Goal: Transaction & Acquisition: Purchase product/service

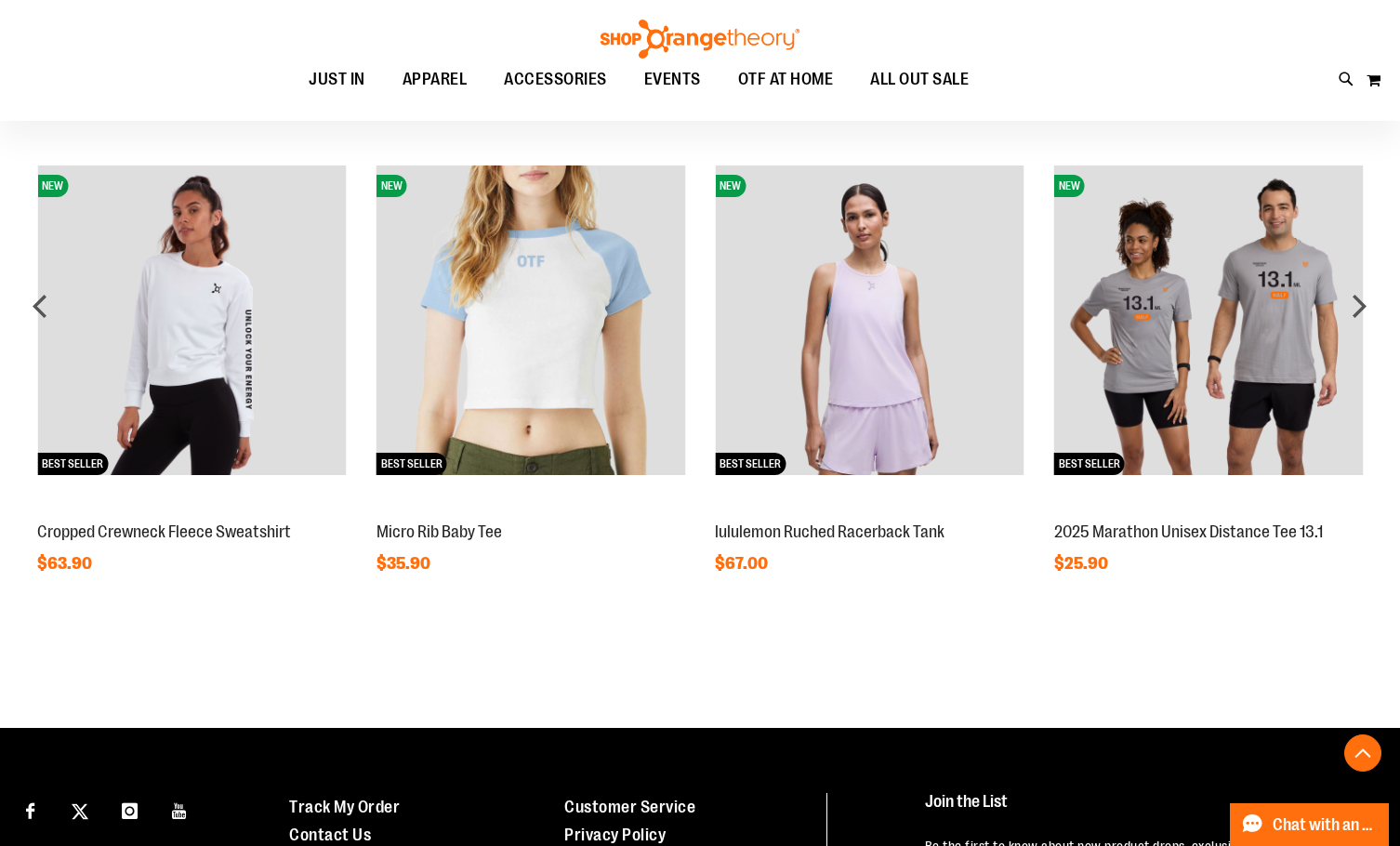
scroll to position [1727, 0]
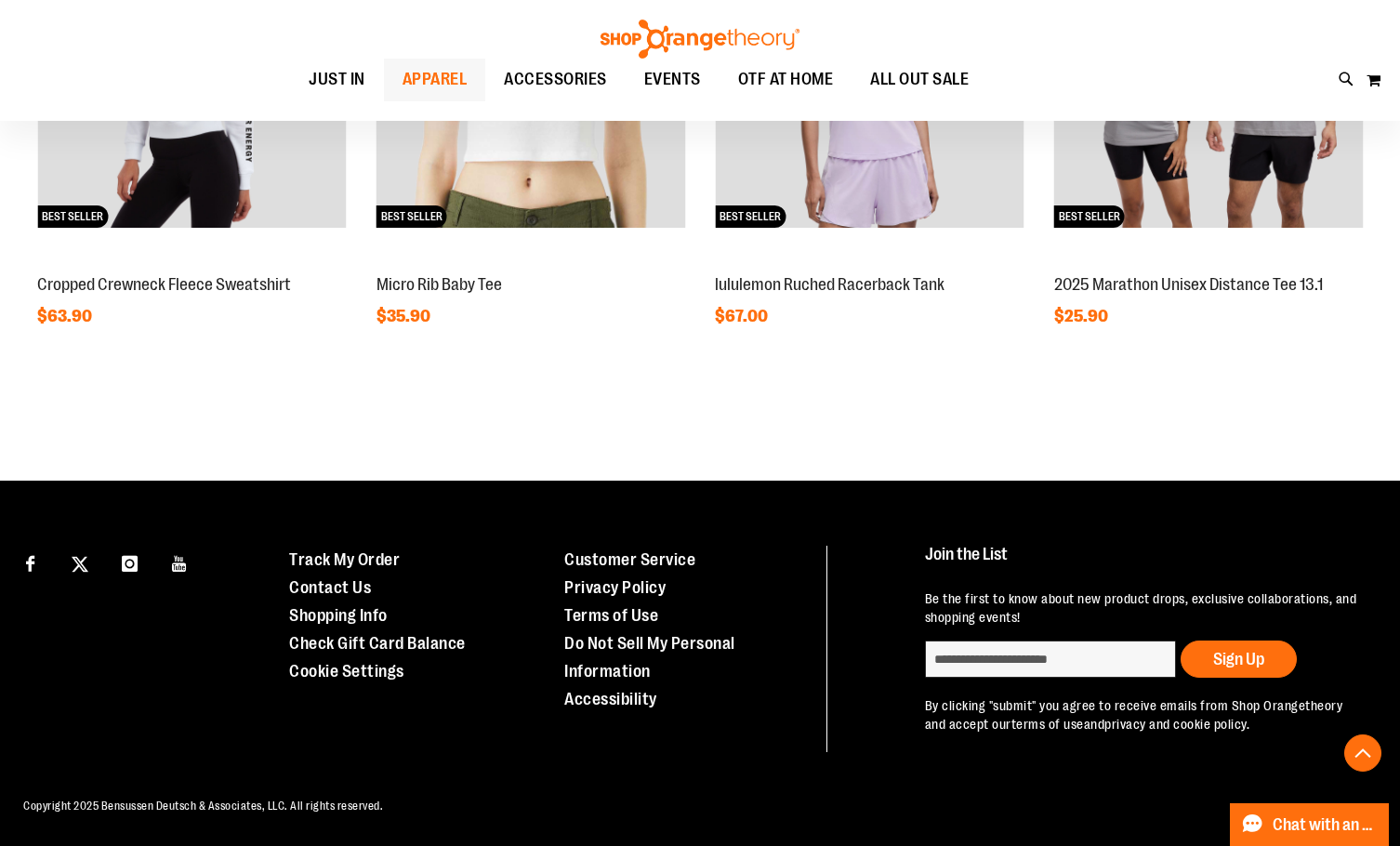
click at [415, 79] on span "APPAREL" at bounding box center [434, 79] width 65 height 41
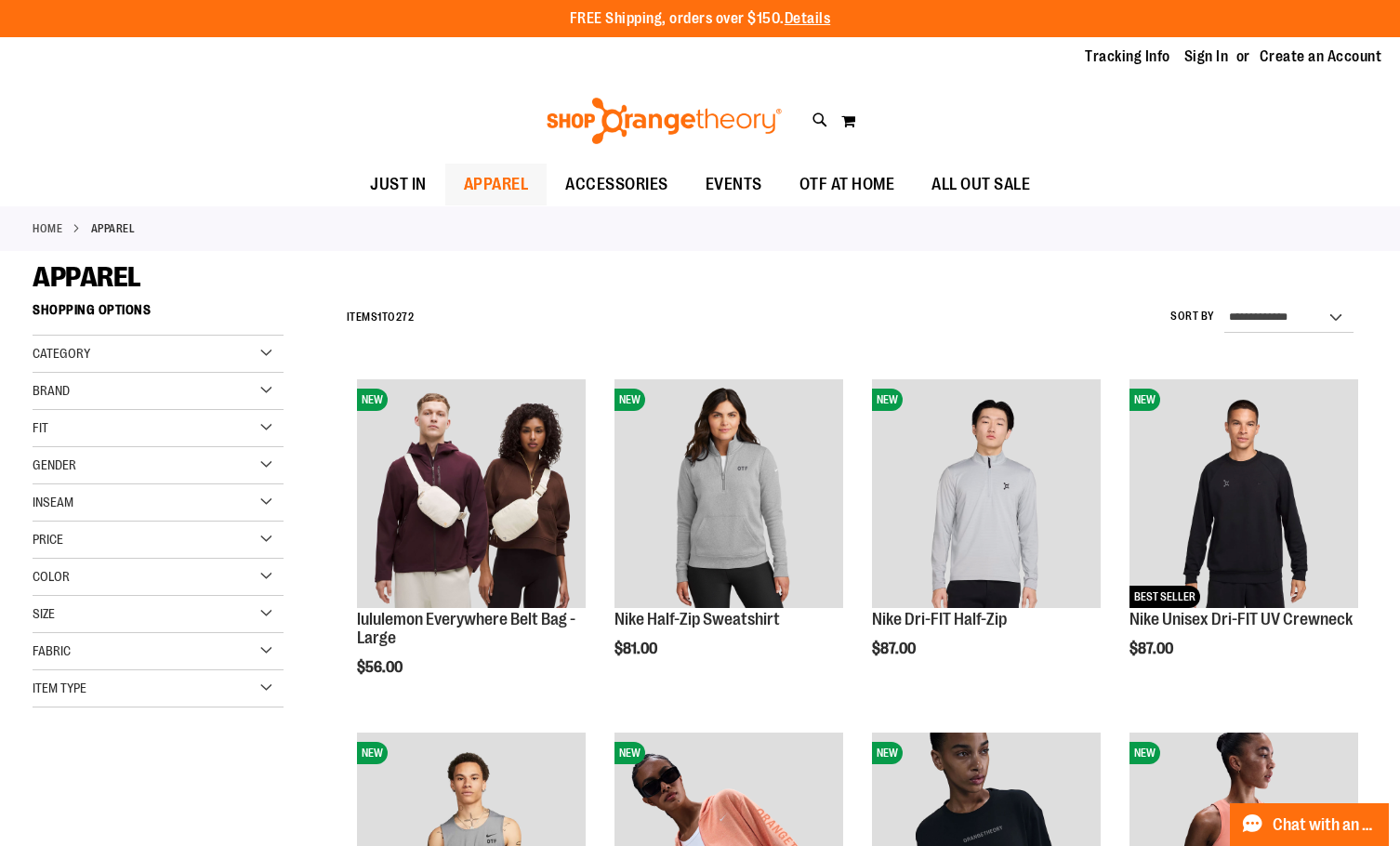
click at [493, 191] on span "APPAREL" at bounding box center [496, 184] width 65 height 41
click at [525, 171] on span "APPAREL" at bounding box center [496, 184] width 65 height 41
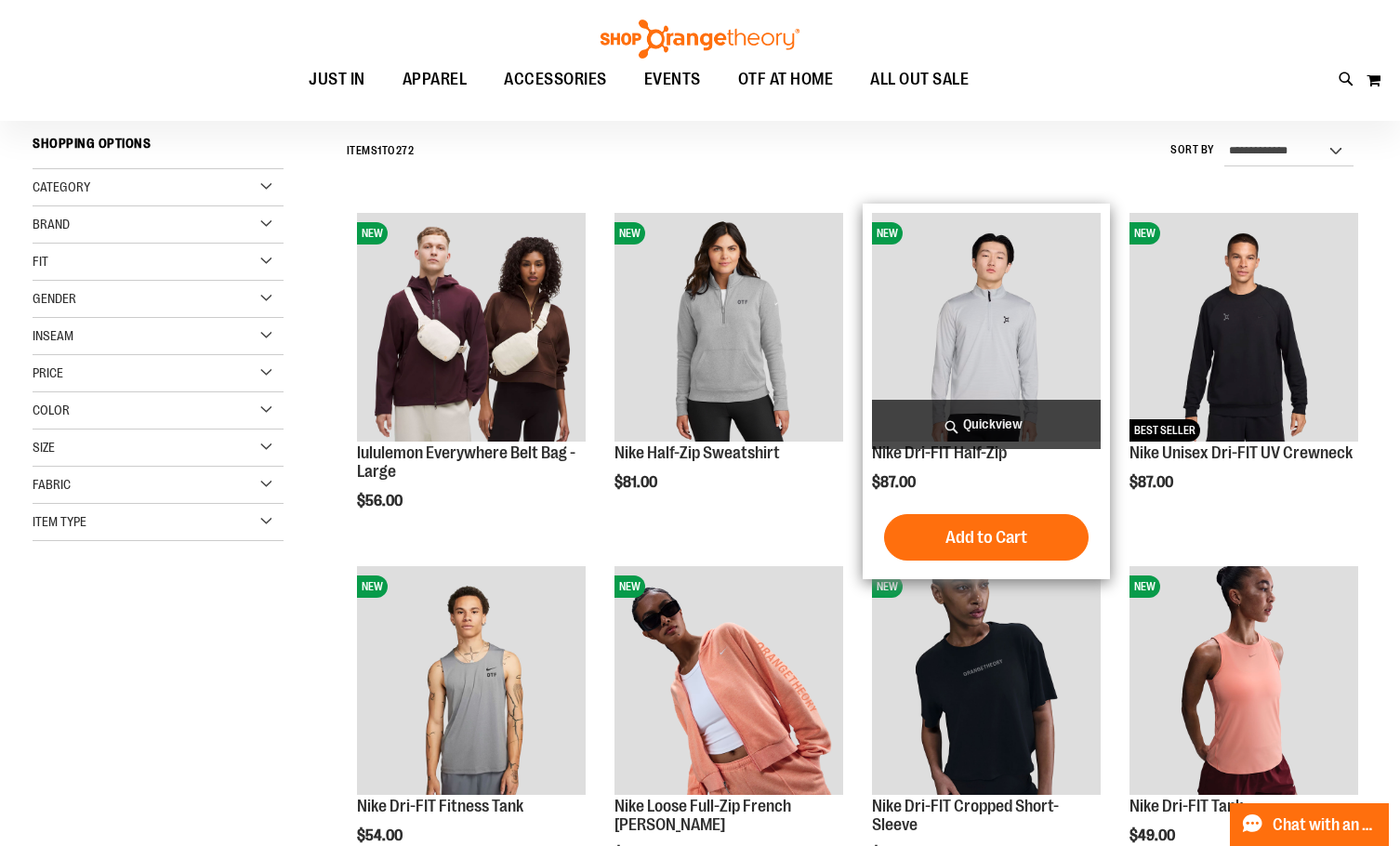
scroll to position [185, 0]
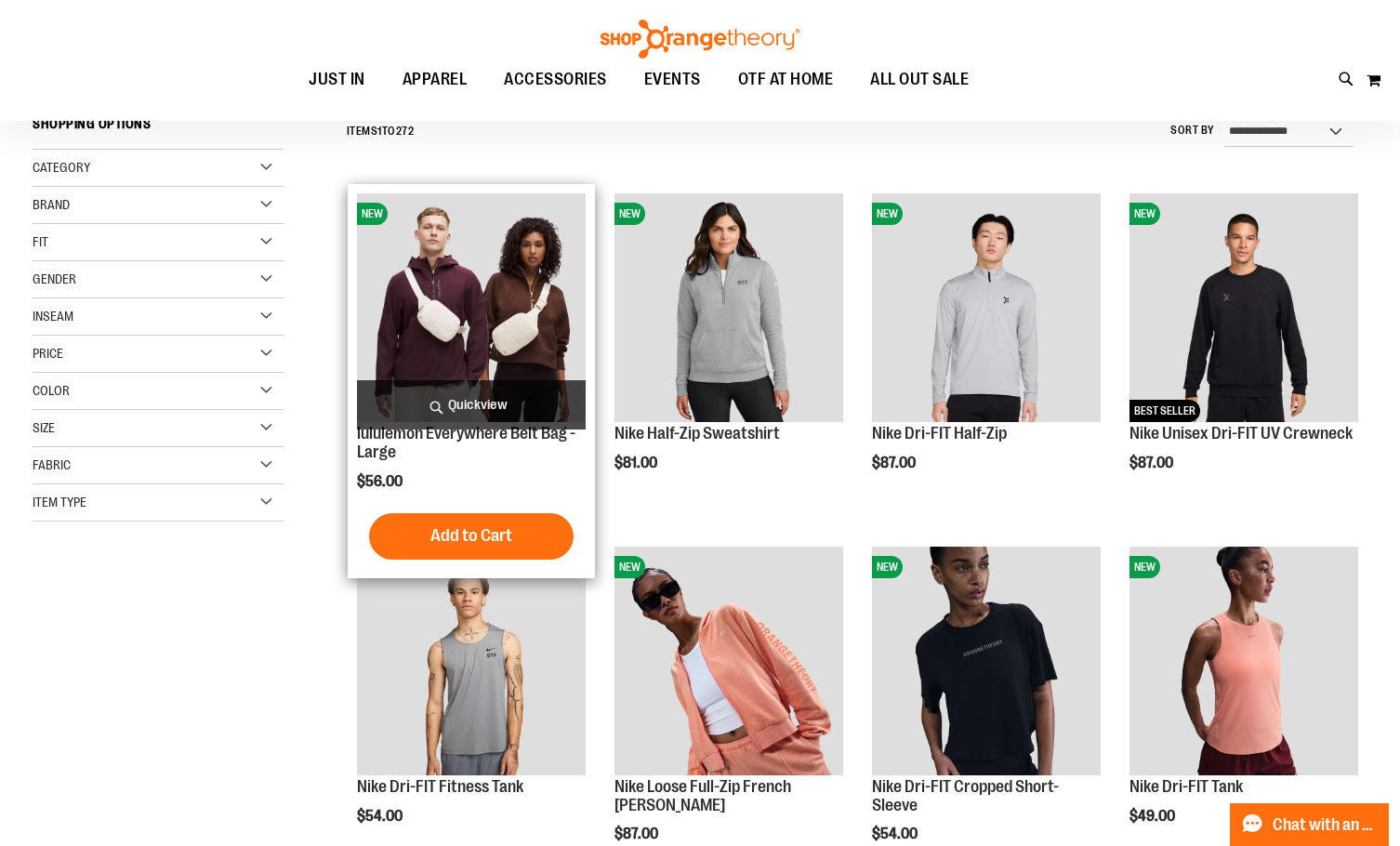
click at [416, 363] on img "product" at bounding box center [471, 307] width 229 height 229
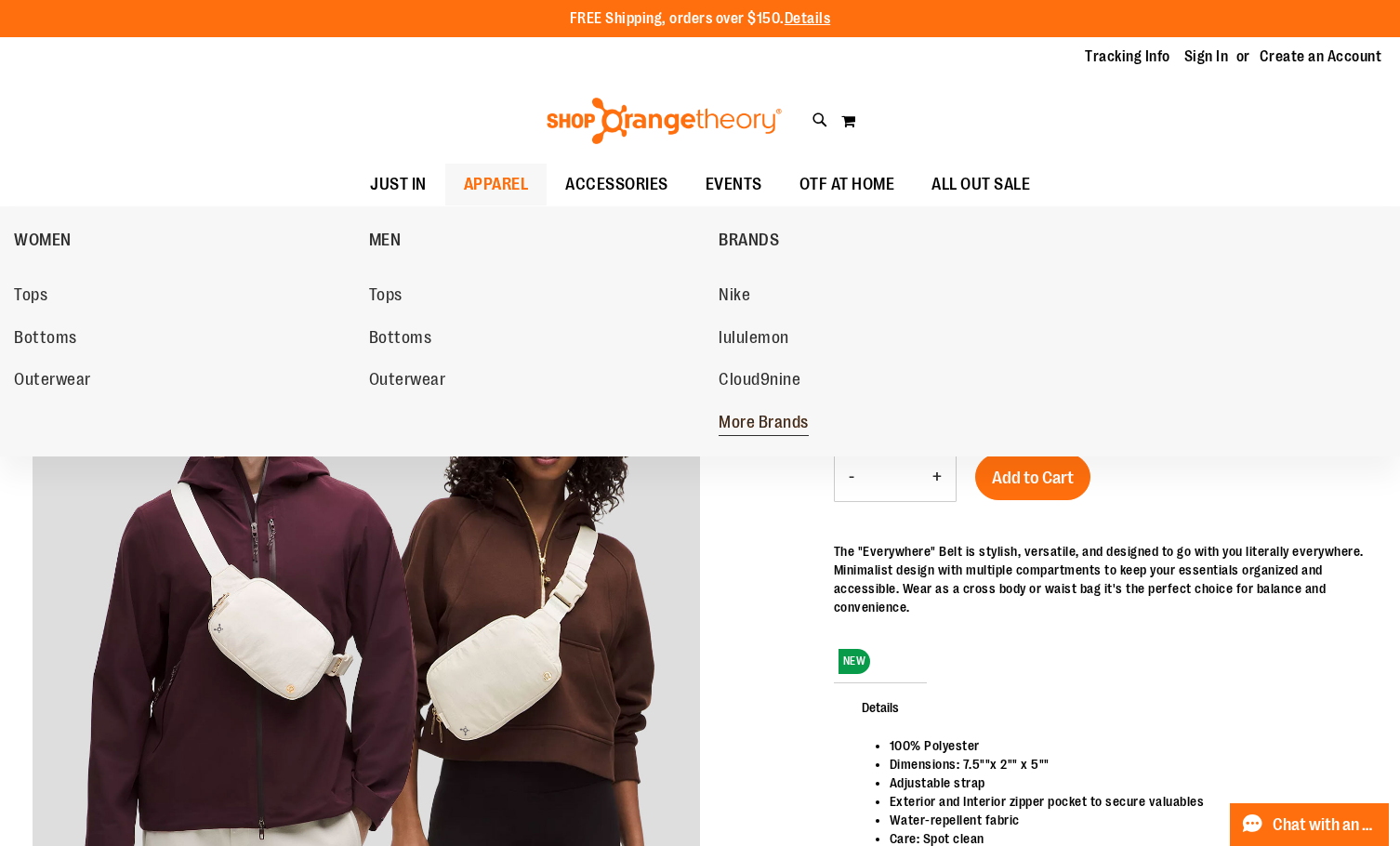
click at [798, 417] on span "More Brands" at bounding box center [763, 424] width 90 height 23
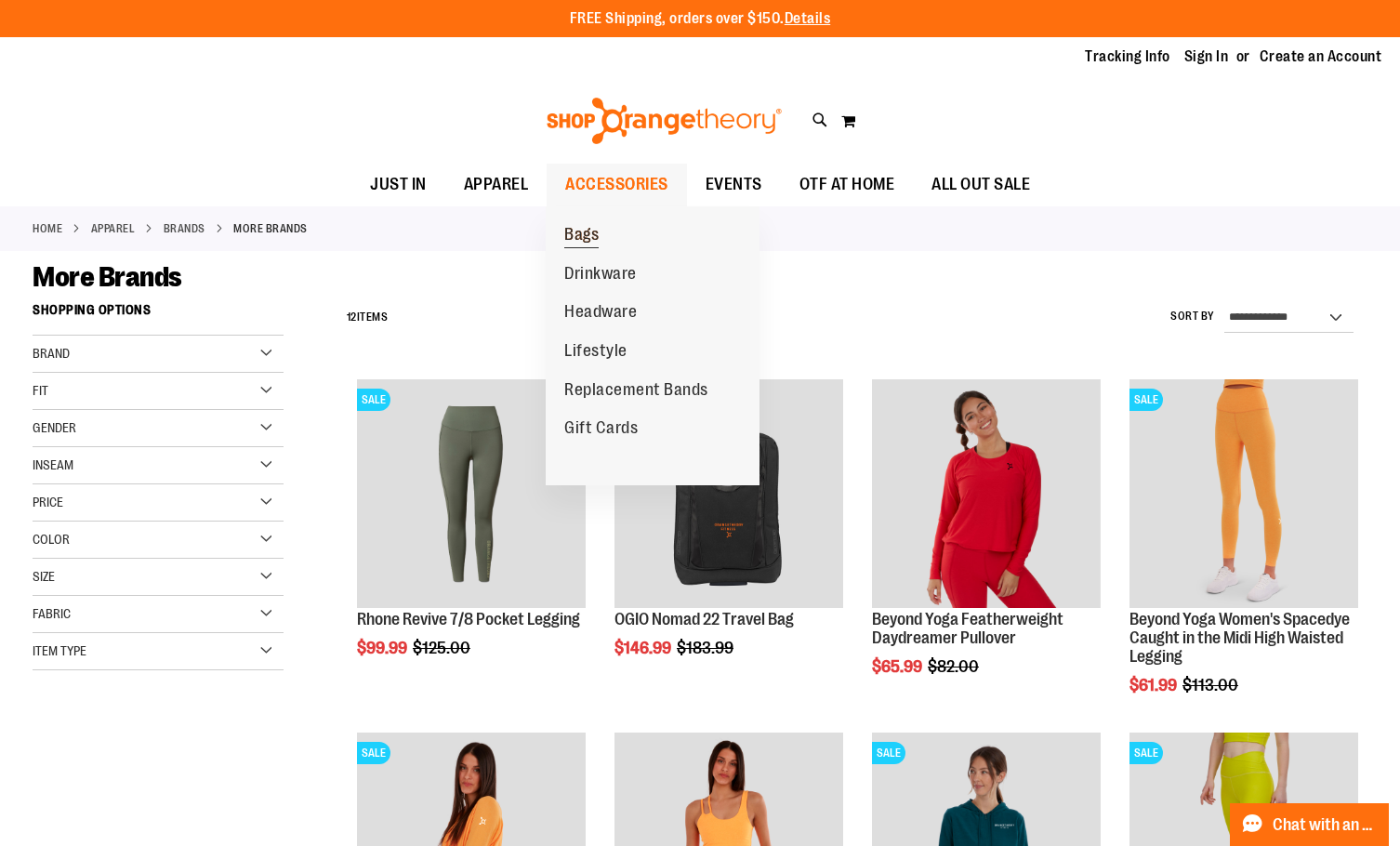
click at [575, 245] on span "Bags" at bounding box center [582, 236] width 35 height 23
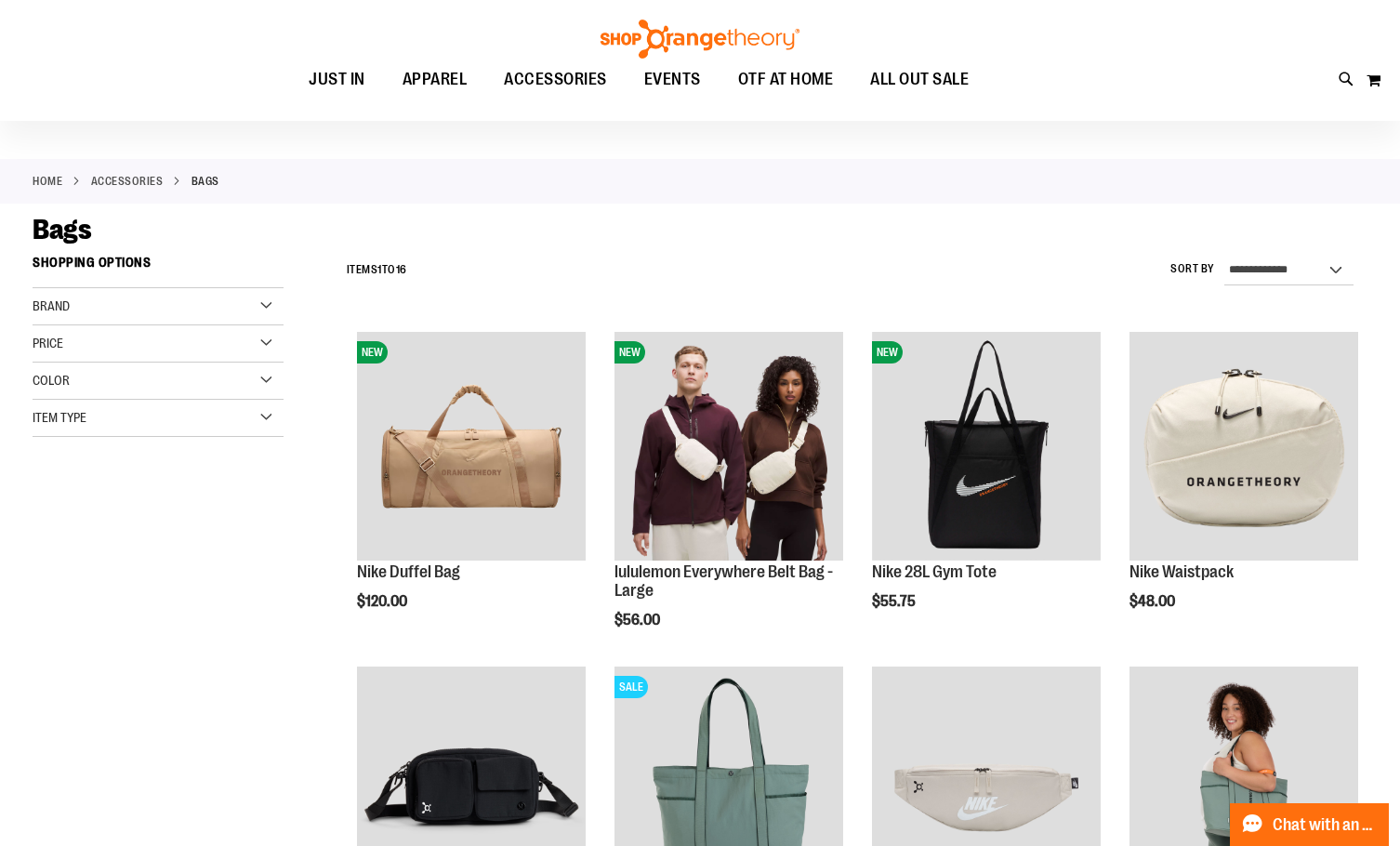
scroll to position [92, 0]
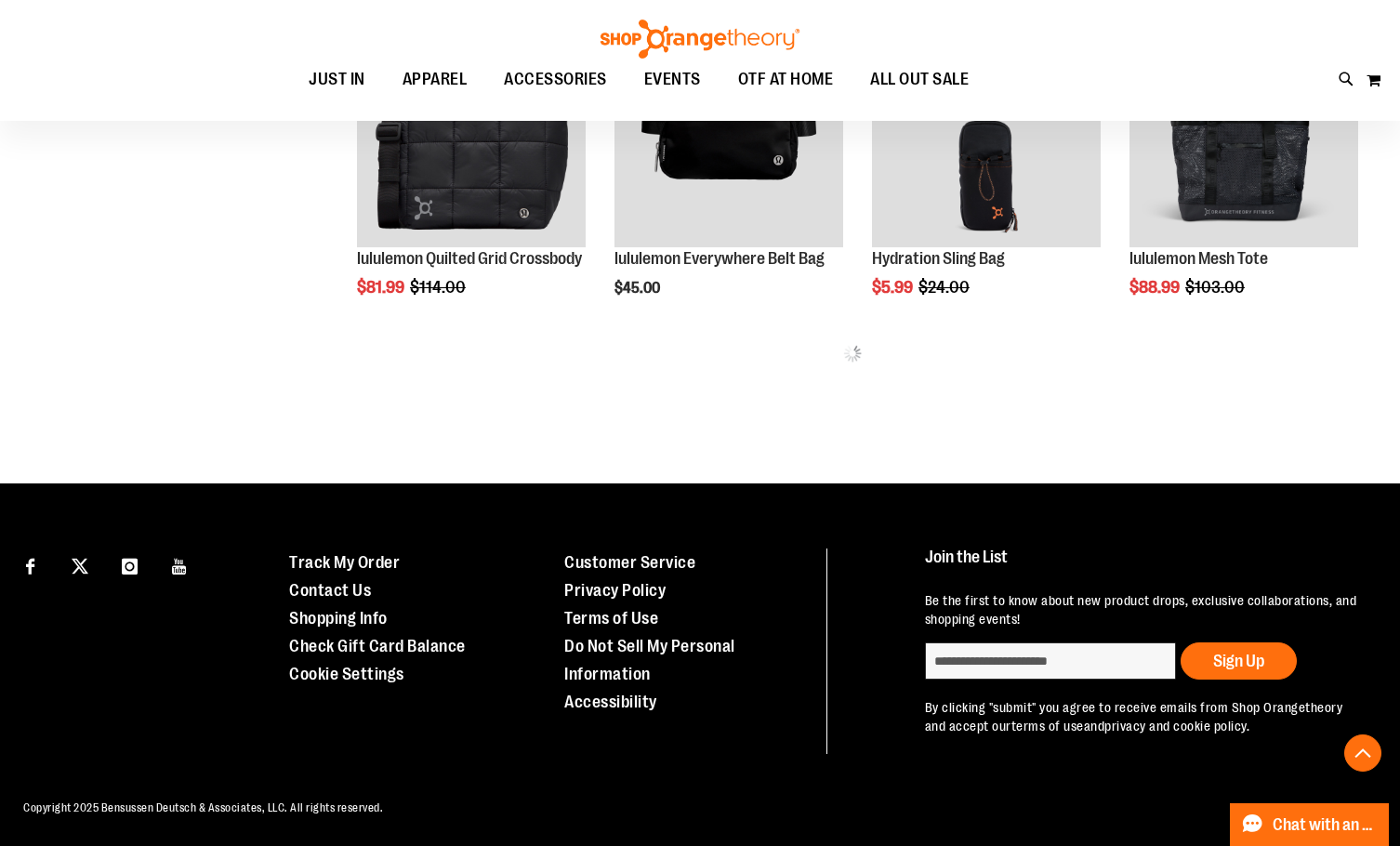
scroll to position [1031, 0]
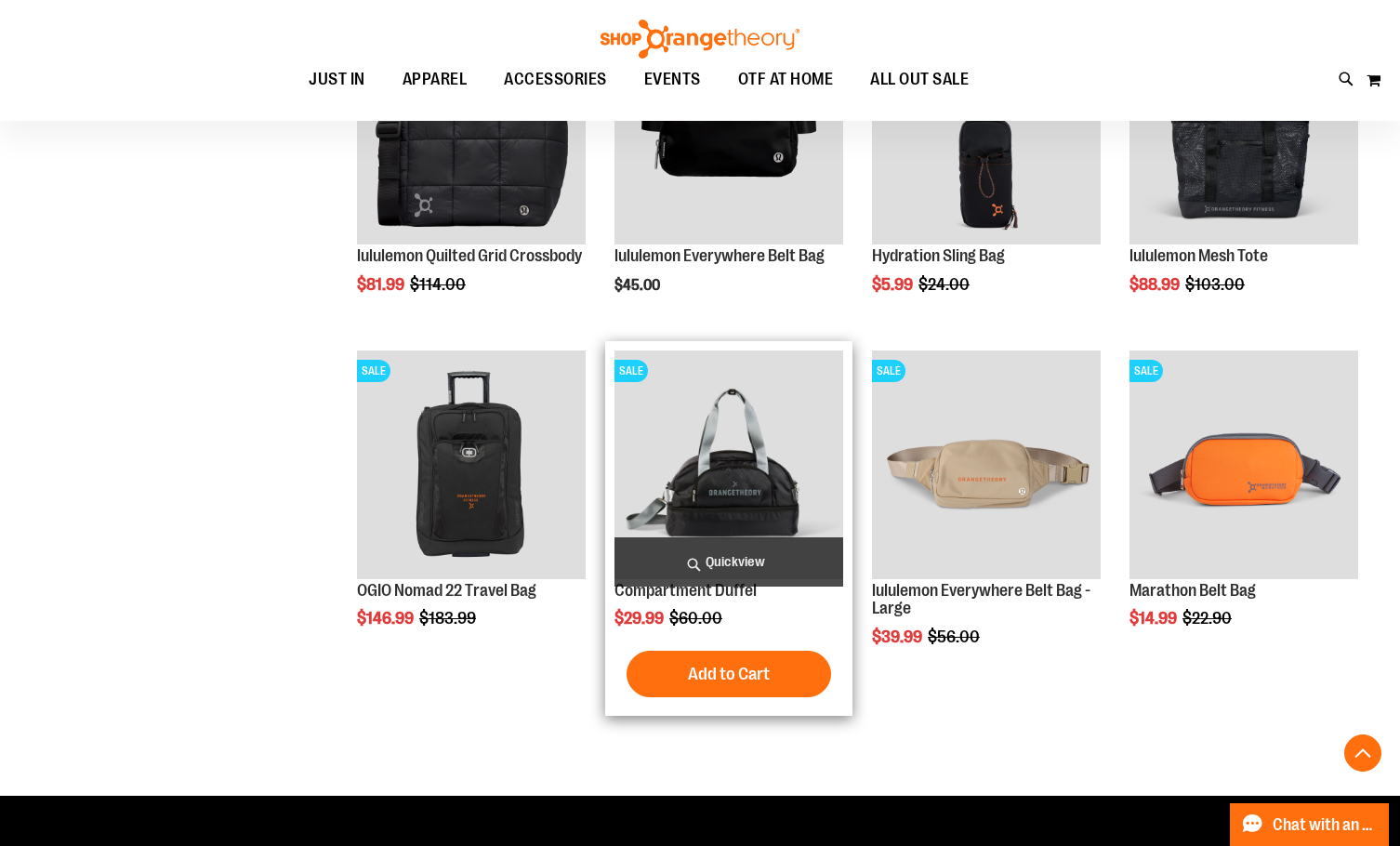
click at [779, 428] on img "product" at bounding box center [728, 464] width 229 height 229
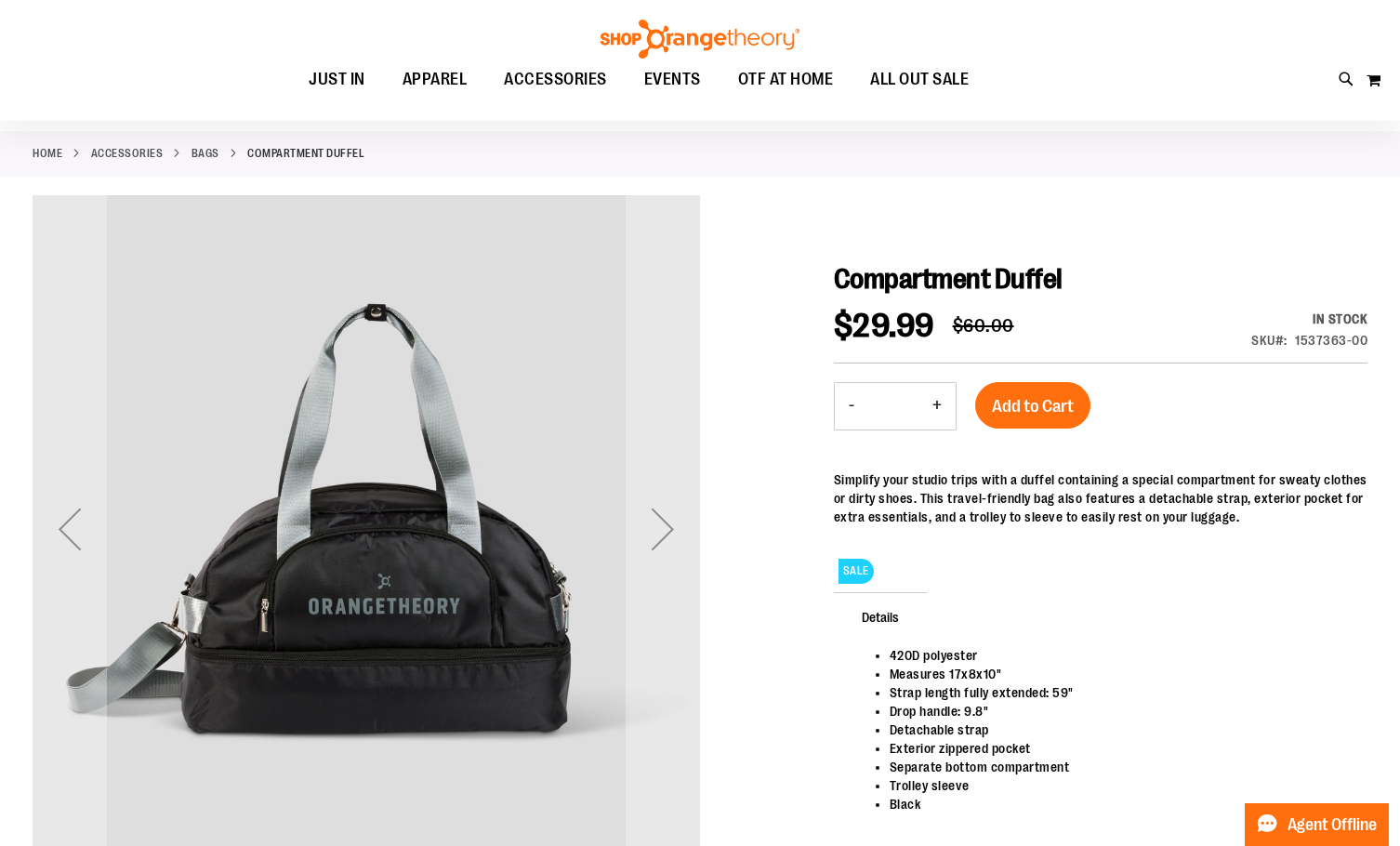
scroll to position [92, 0]
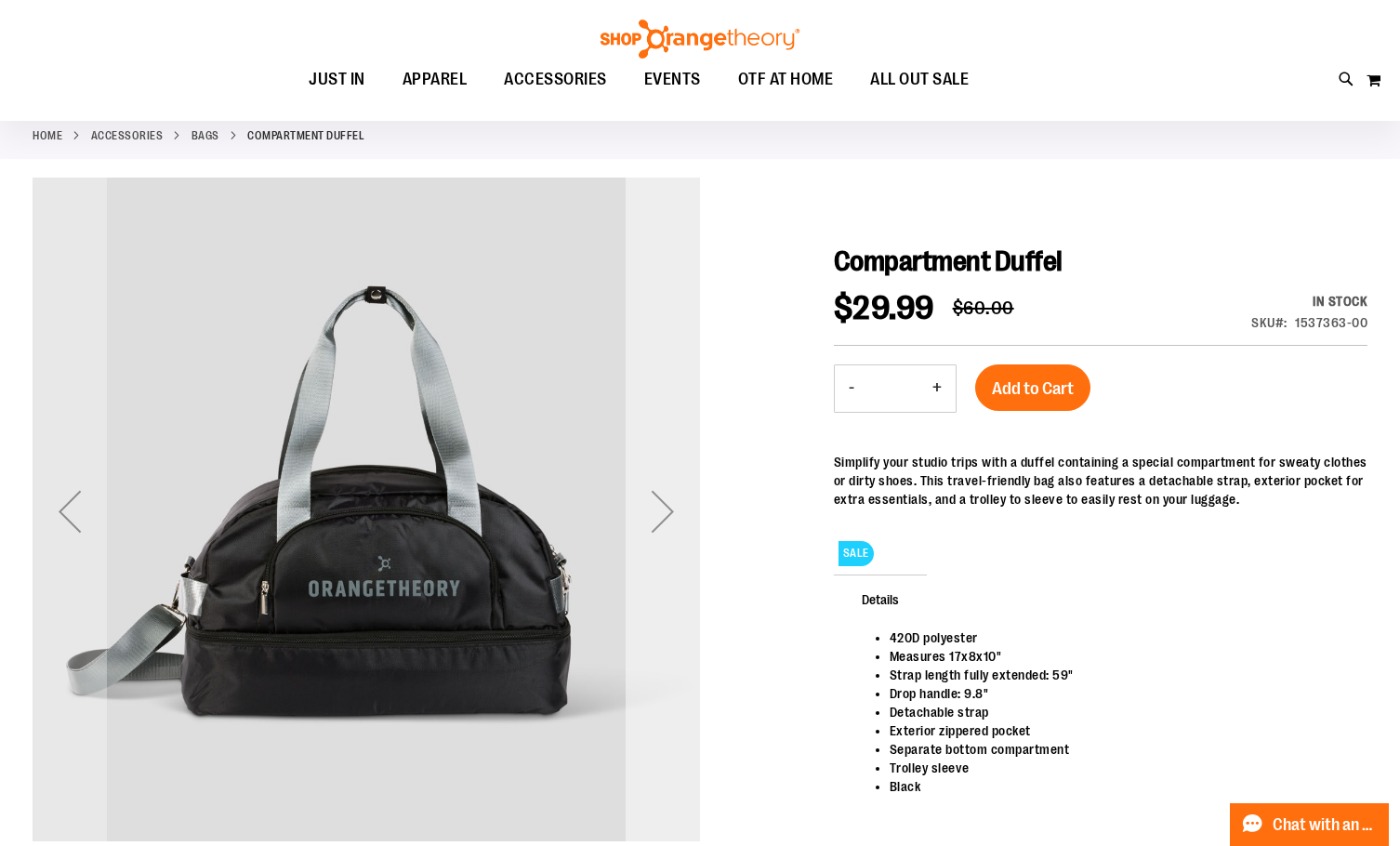
click at [639, 500] on div "Next" at bounding box center [662, 510] width 74 height 74
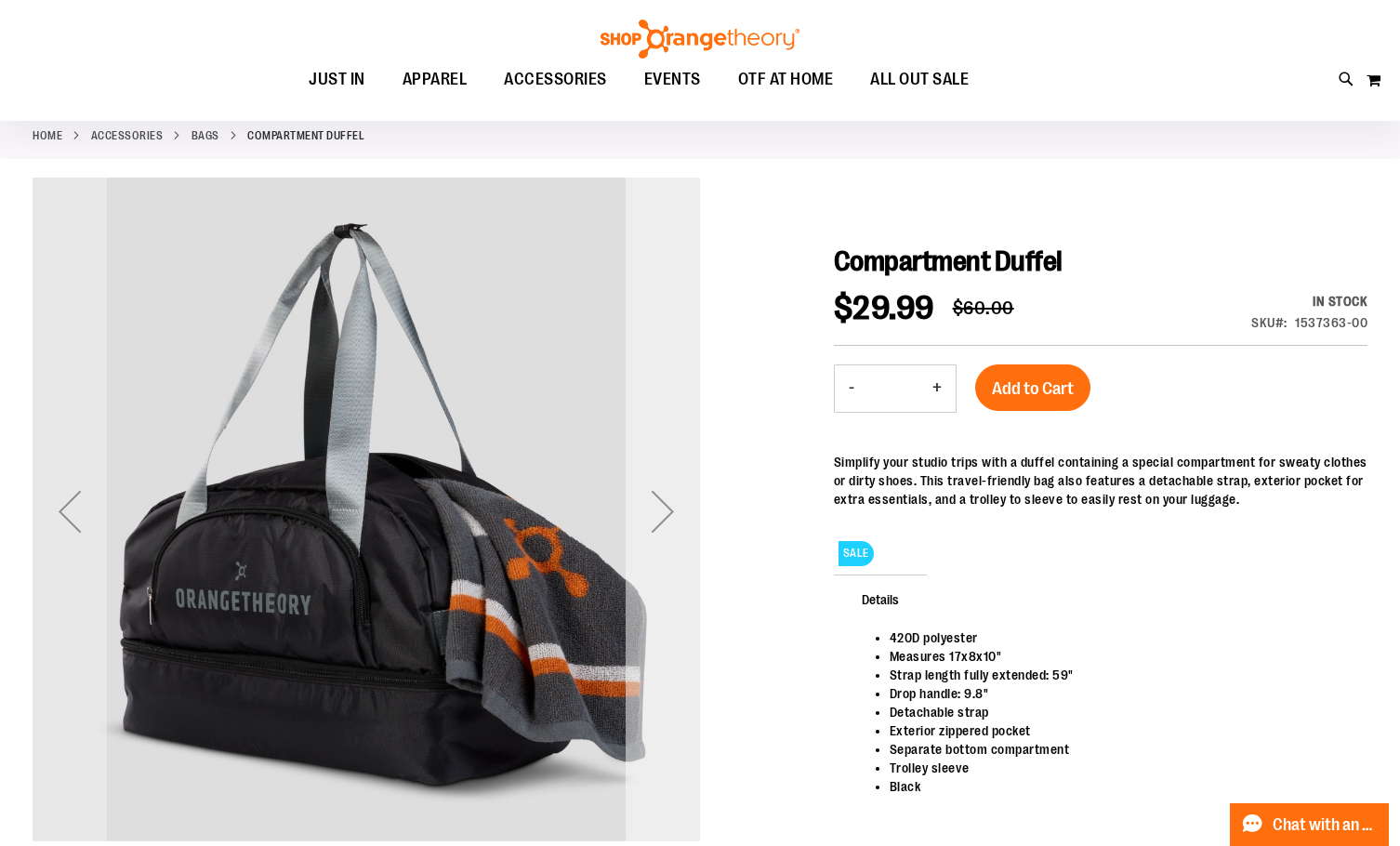
click at [639, 500] on div "Next" at bounding box center [662, 510] width 74 height 74
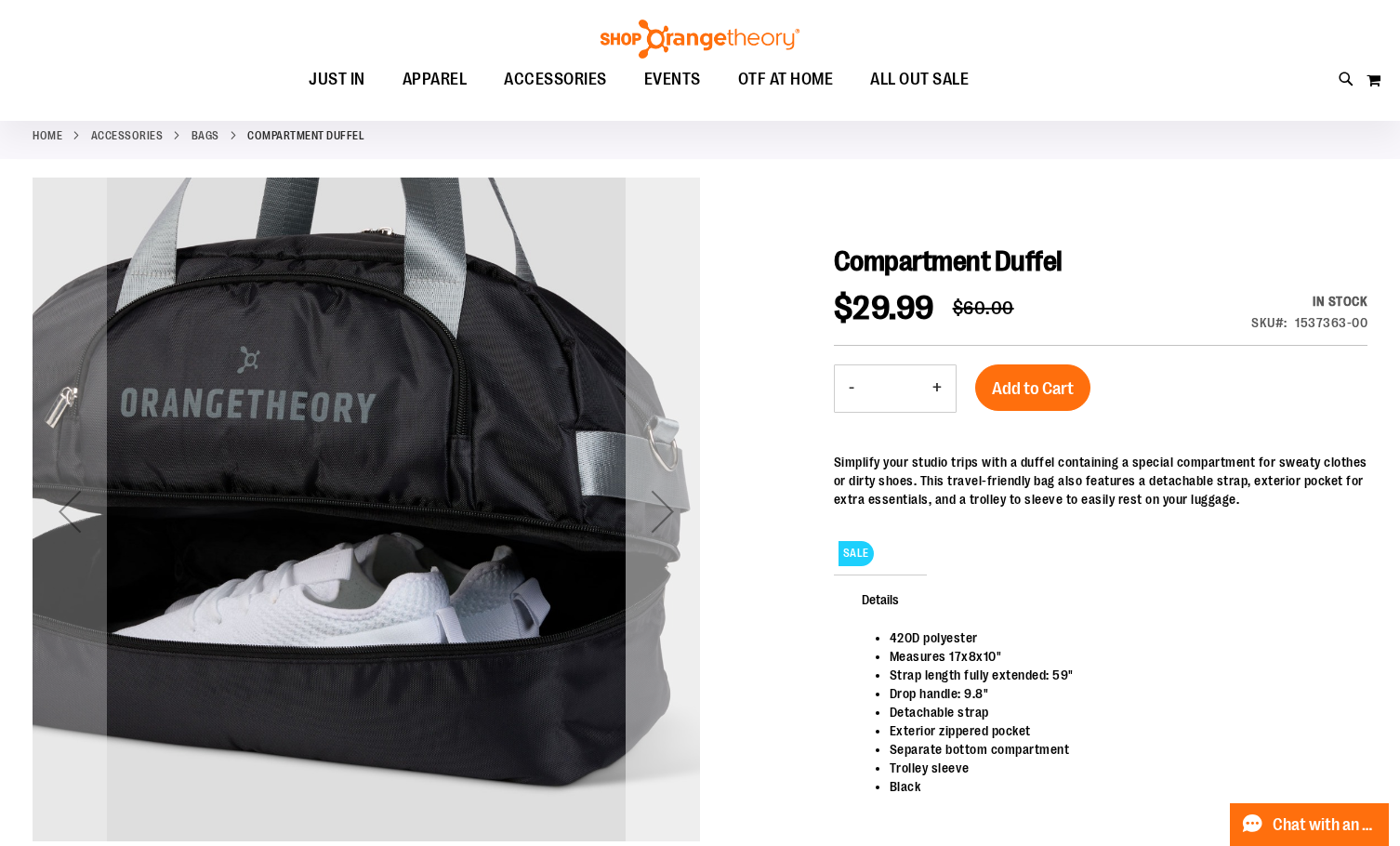
click at [639, 500] on div "Next" at bounding box center [662, 510] width 74 height 74
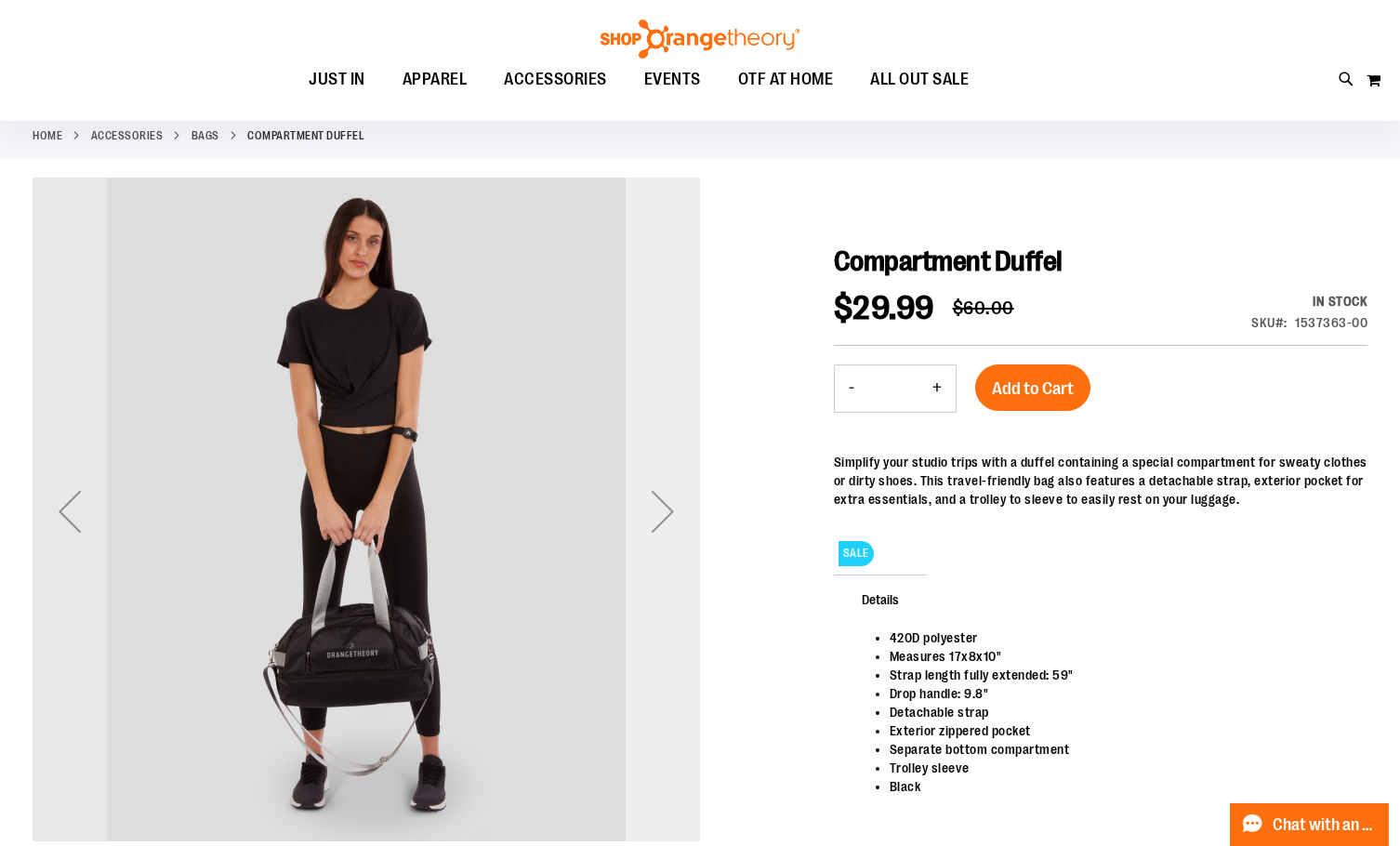
click at [639, 500] on div "Next" at bounding box center [662, 510] width 74 height 74
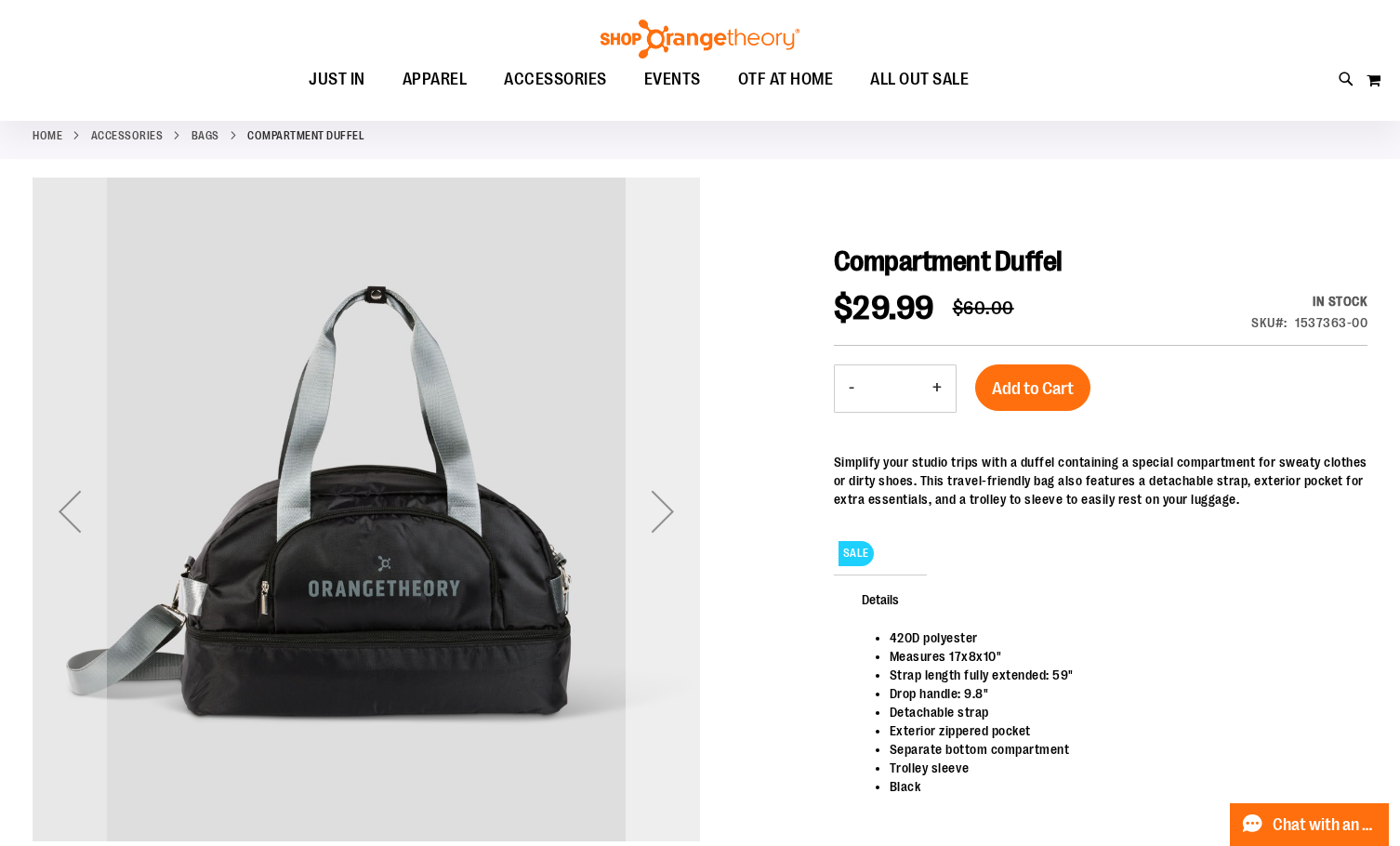
click at [639, 500] on div "Next" at bounding box center [662, 510] width 74 height 74
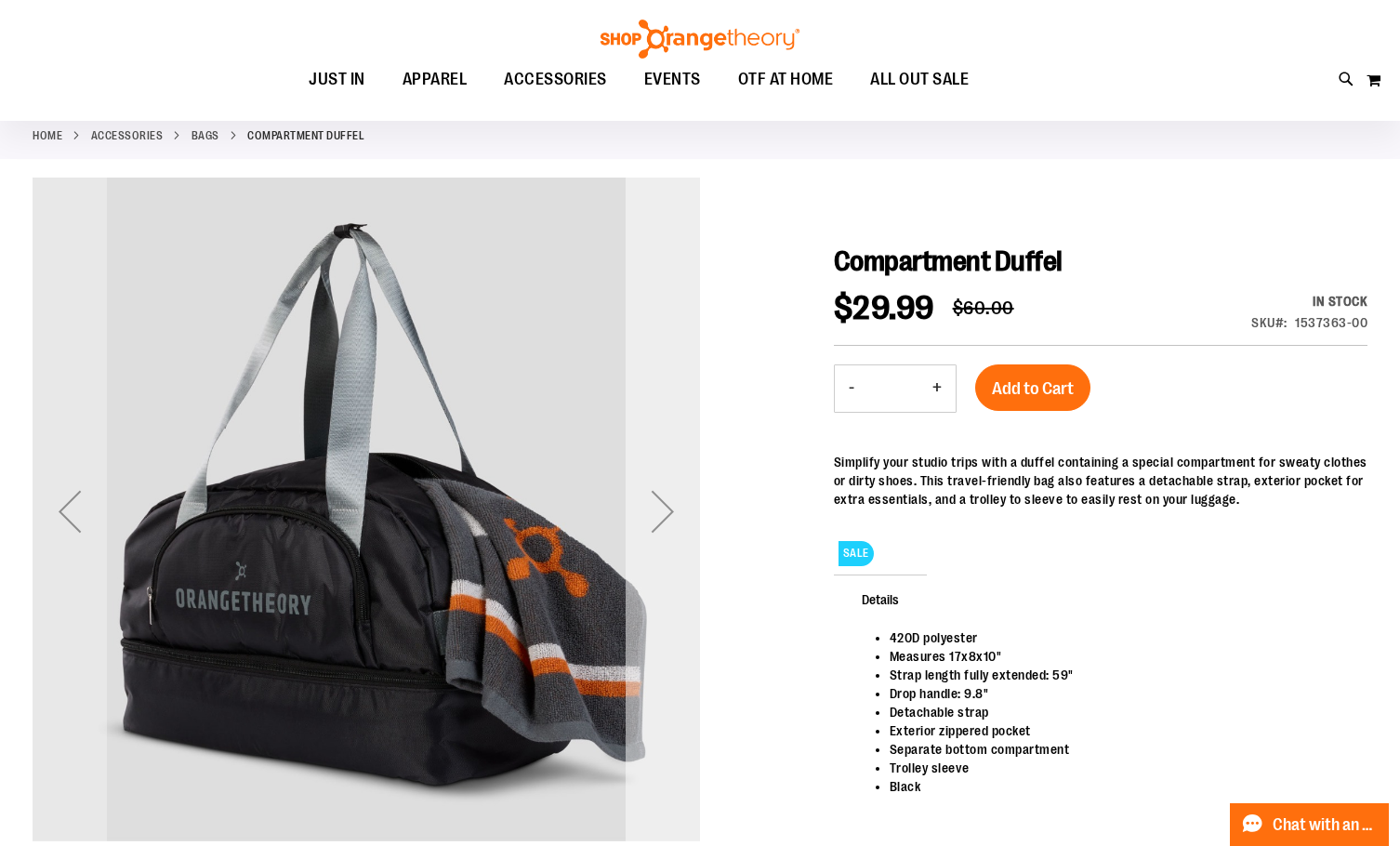
click at [639, 500] on div "Next" at bounding box center [662, 510] width 74 height 74
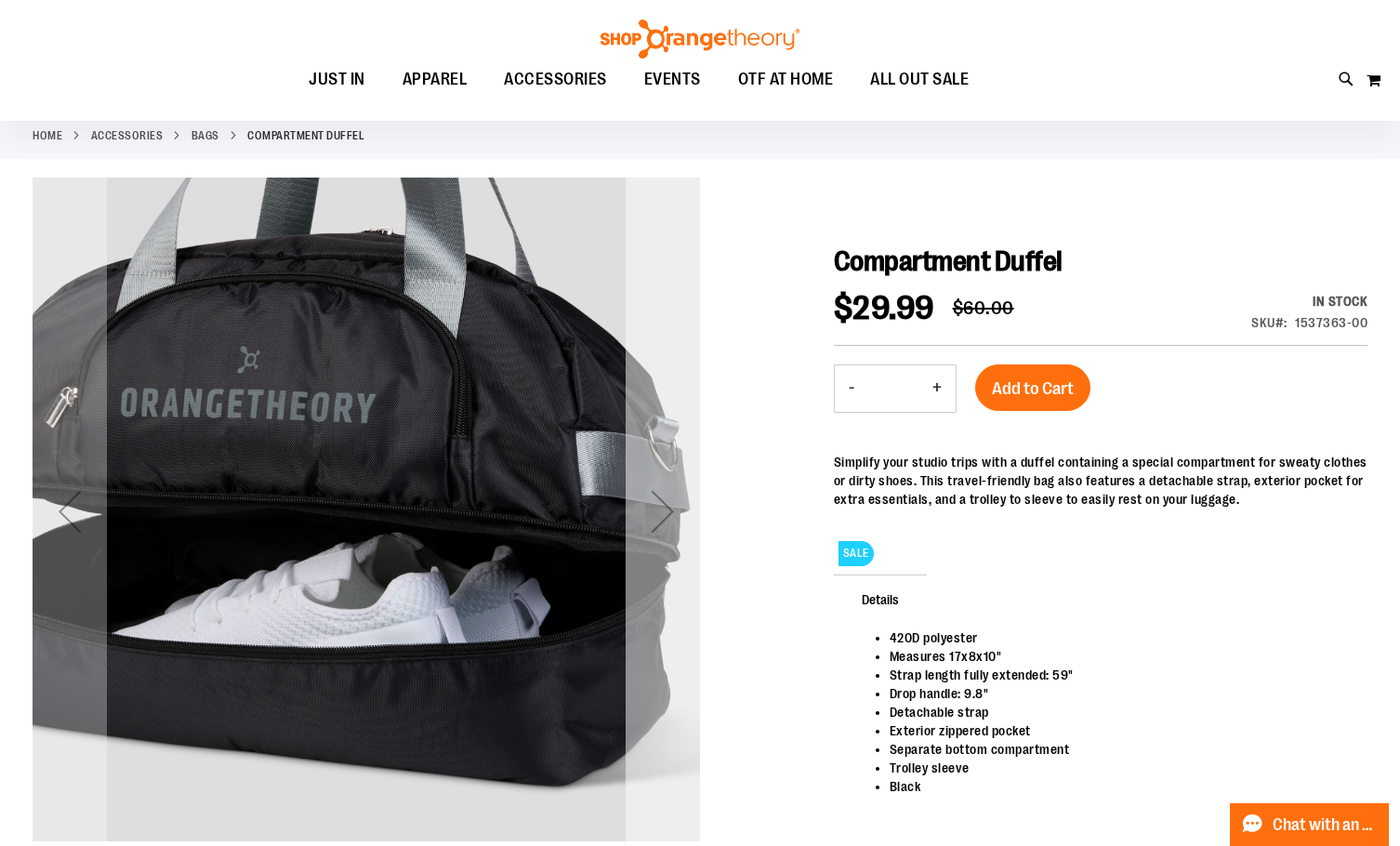
click at [639, 500] on div "Next" at bounding box center [662, 510] width 74 height 74
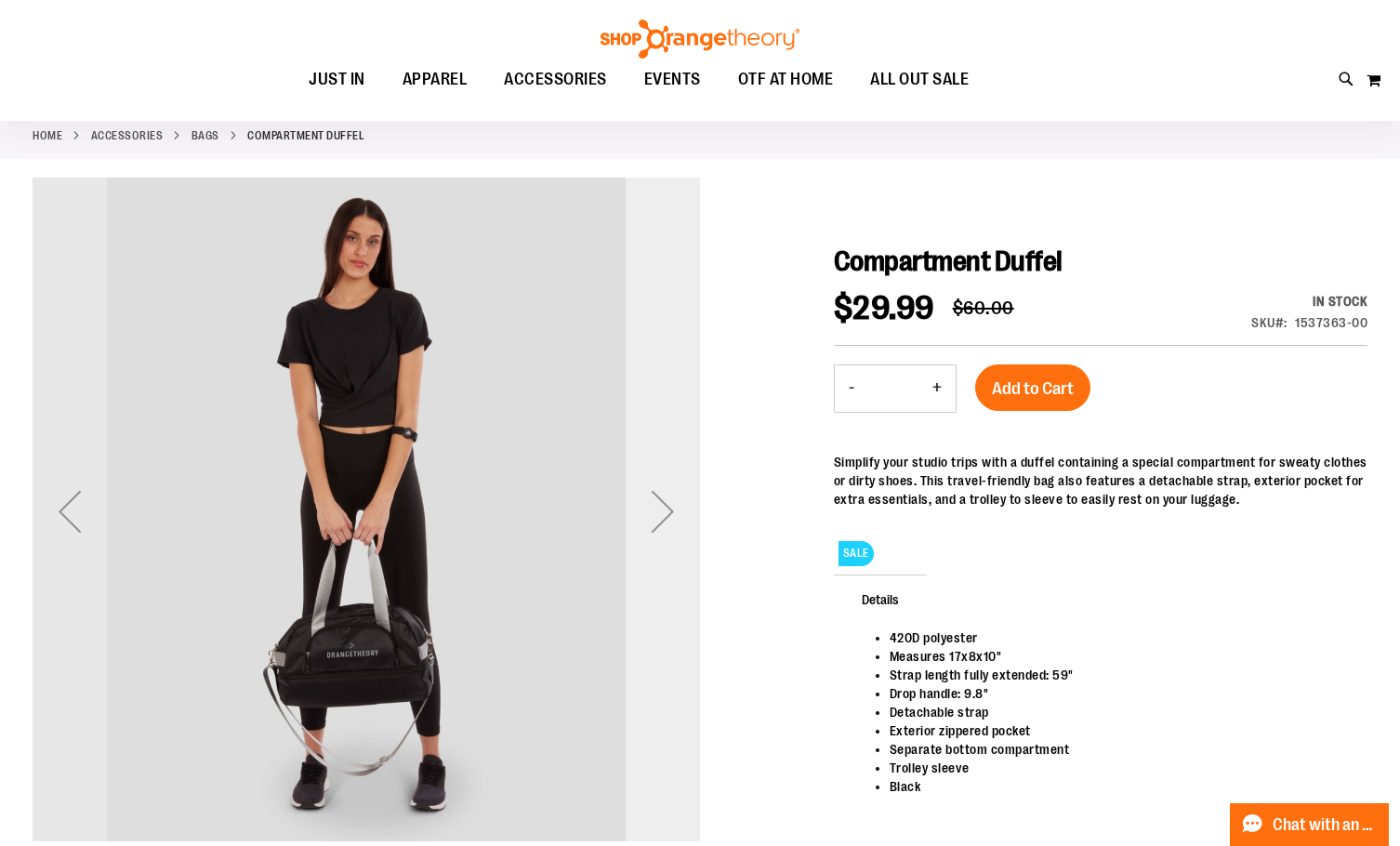
click at [639, 500] on div "Next" at bounding box center [662, 510] width 74 height 74
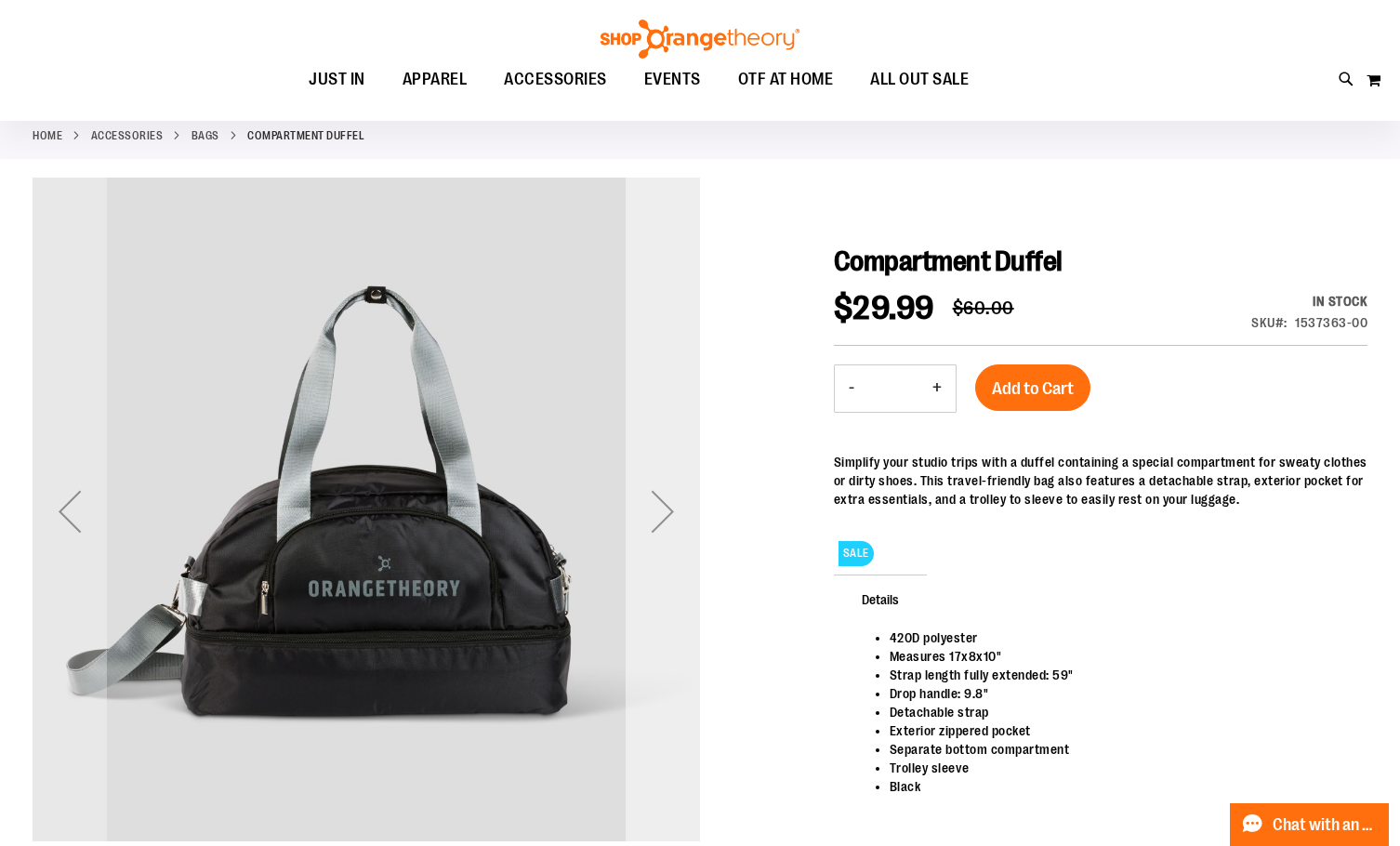
click at [639, 504] on div "Next" at bounding box center [662, 510] width 74 height 74
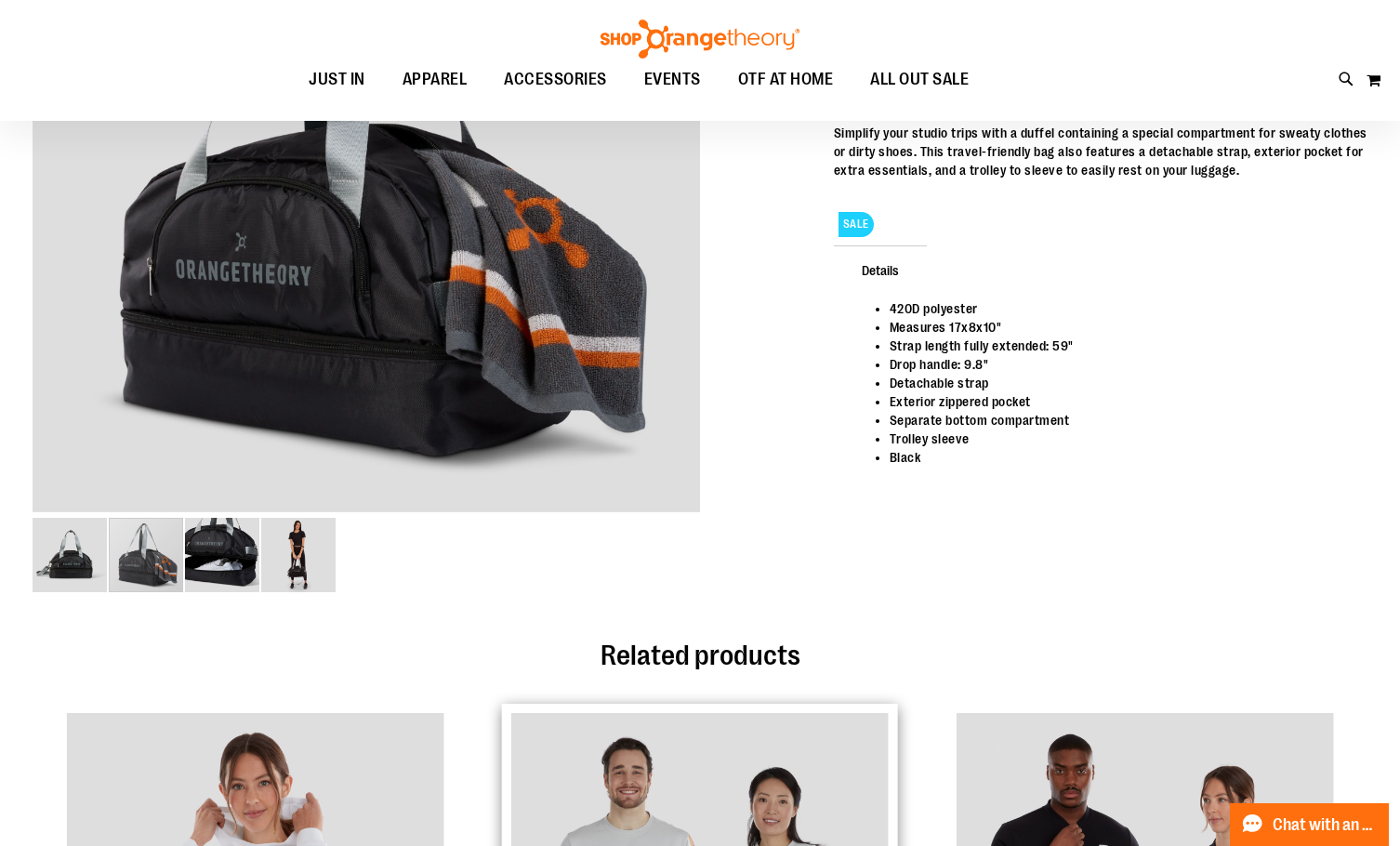
scroll to position [185, 0]
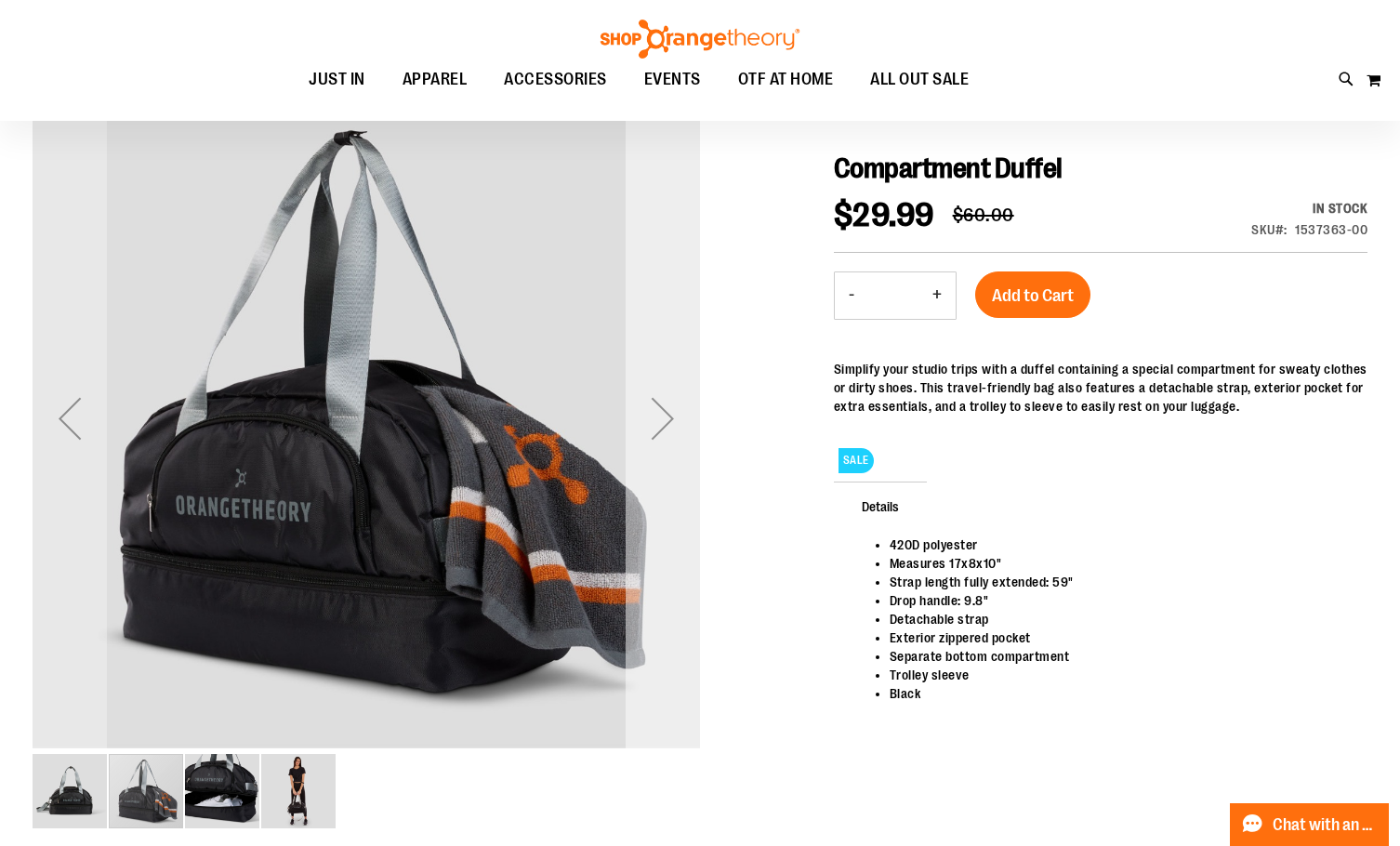
click at [643, 436] on div "Next" at bounding box center [662, 418] width 74 height 74
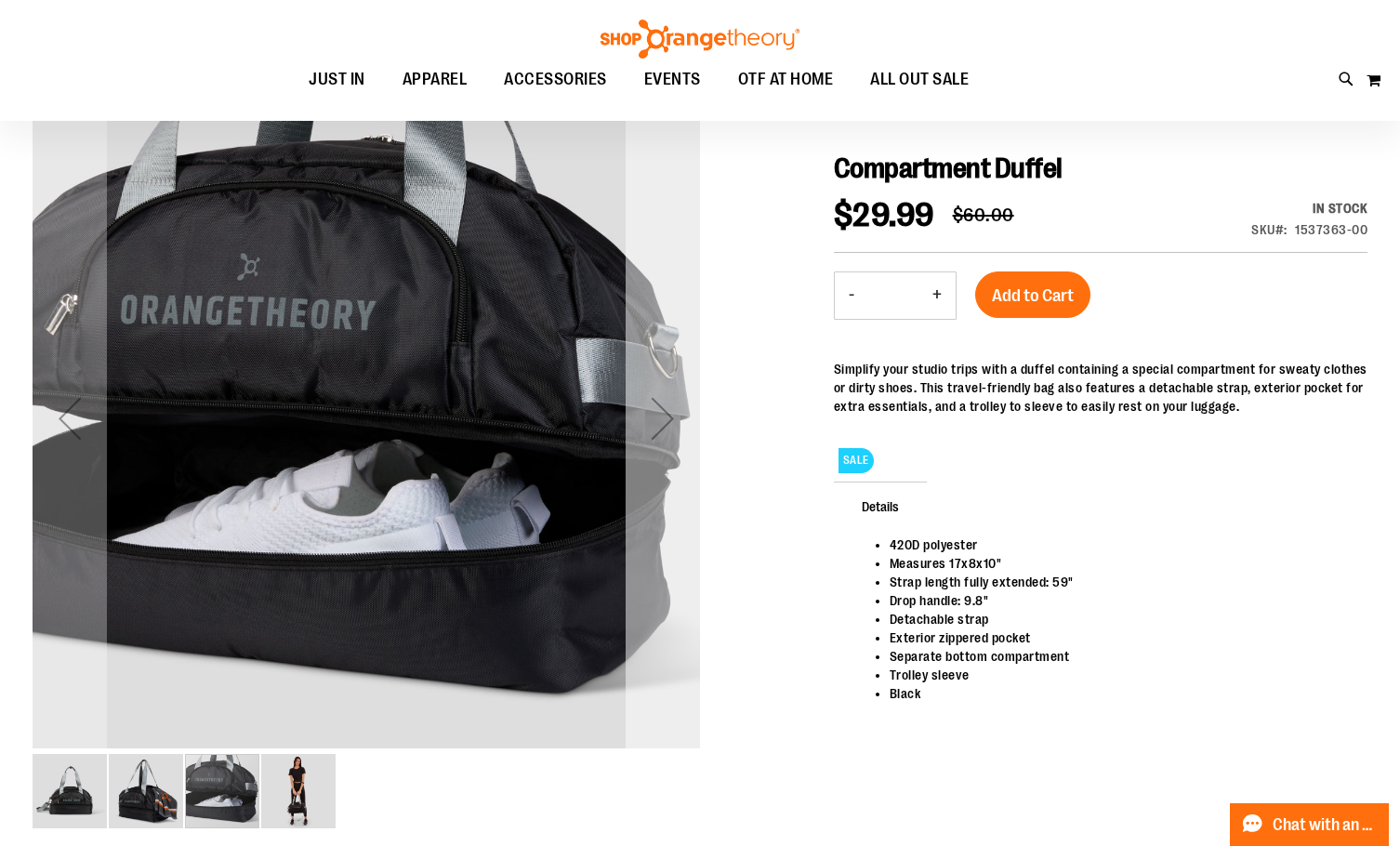
click at [643, 436] on div "Next" at bounding box center [662, 418] width 74 height 74
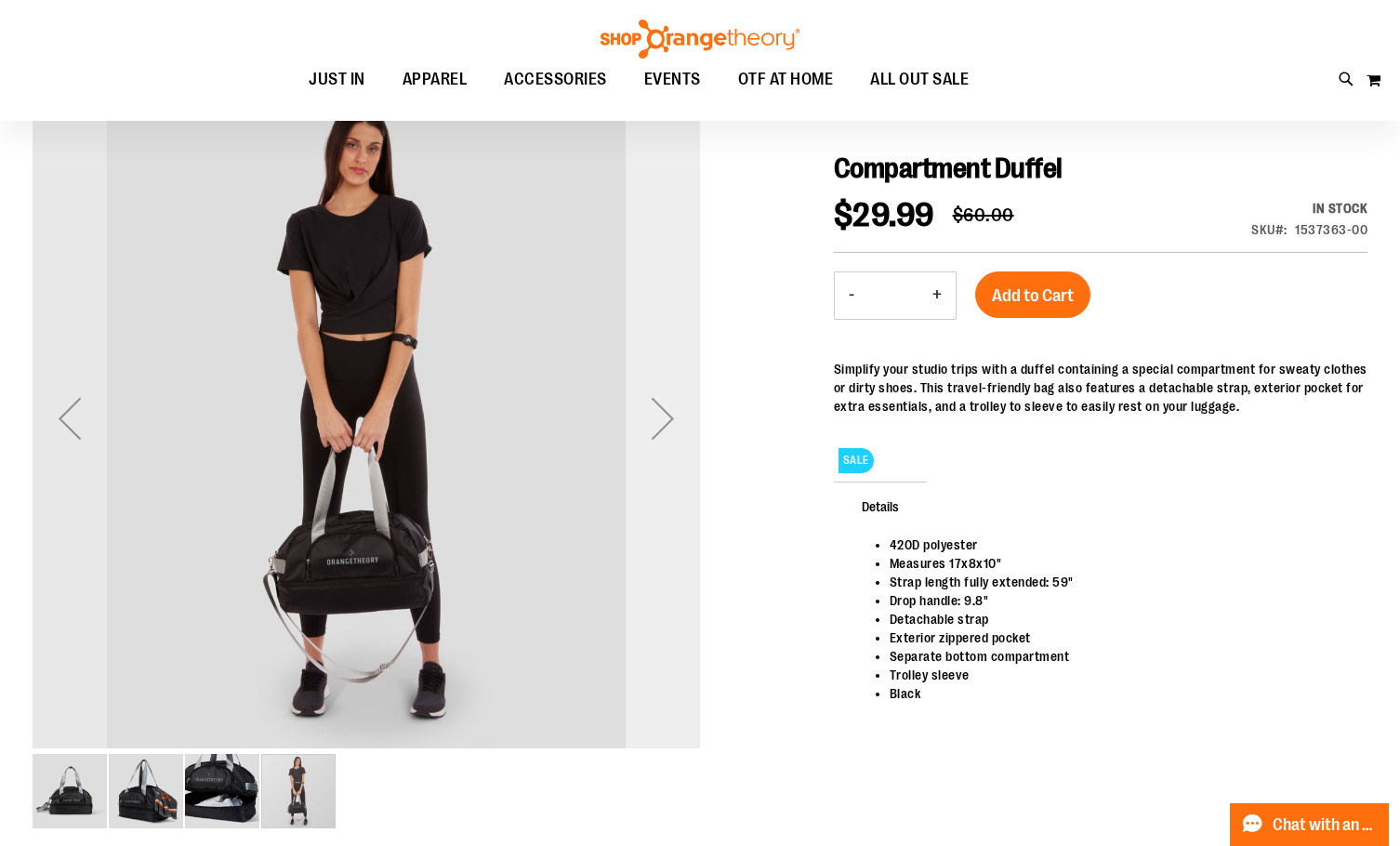
click at [643, 436] on div "Next" at bounding box center [662, 418] width 74 height 74
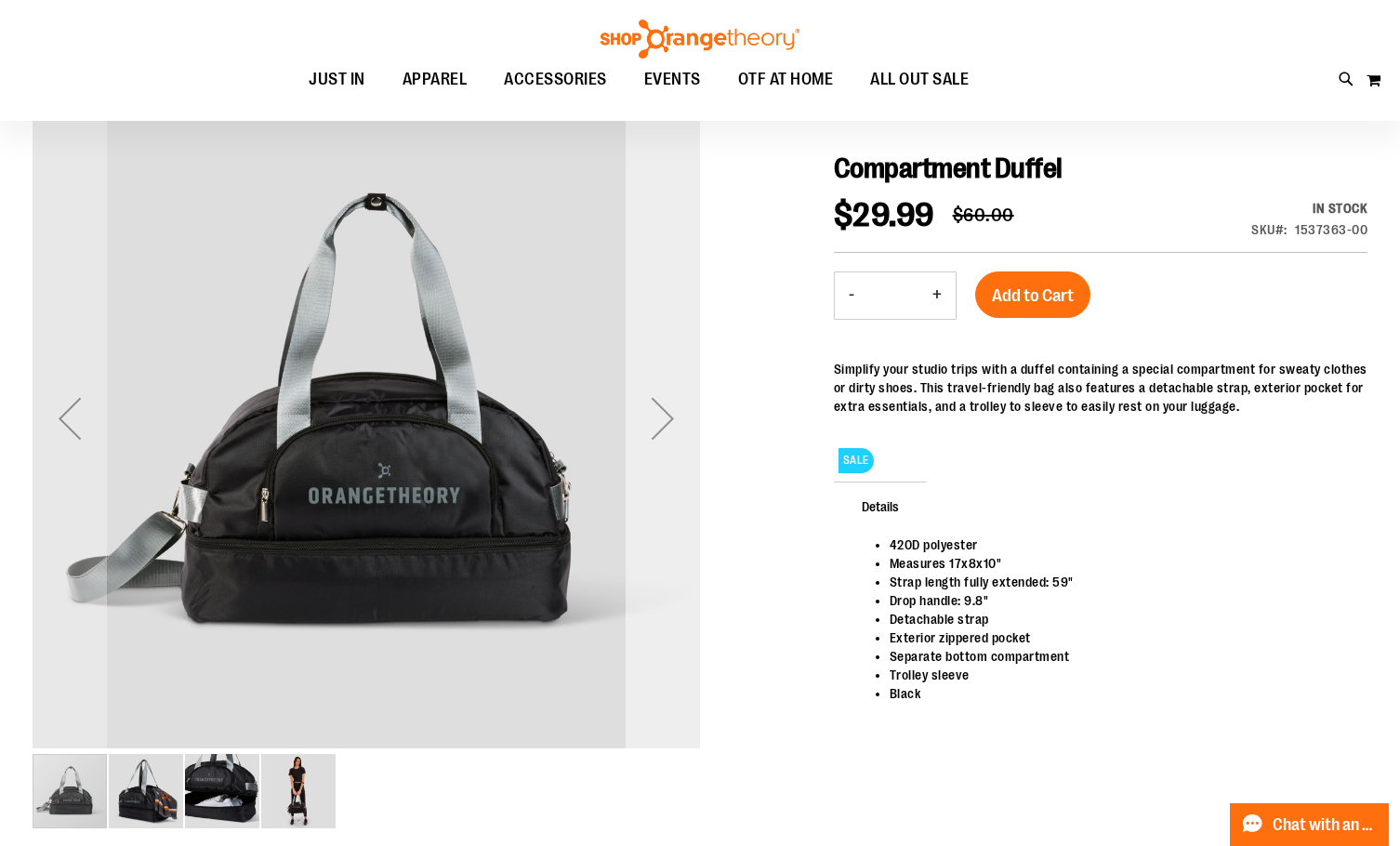
click at [643, 436] on div "Next" at bounding box center [662, 418] width 74 height 74
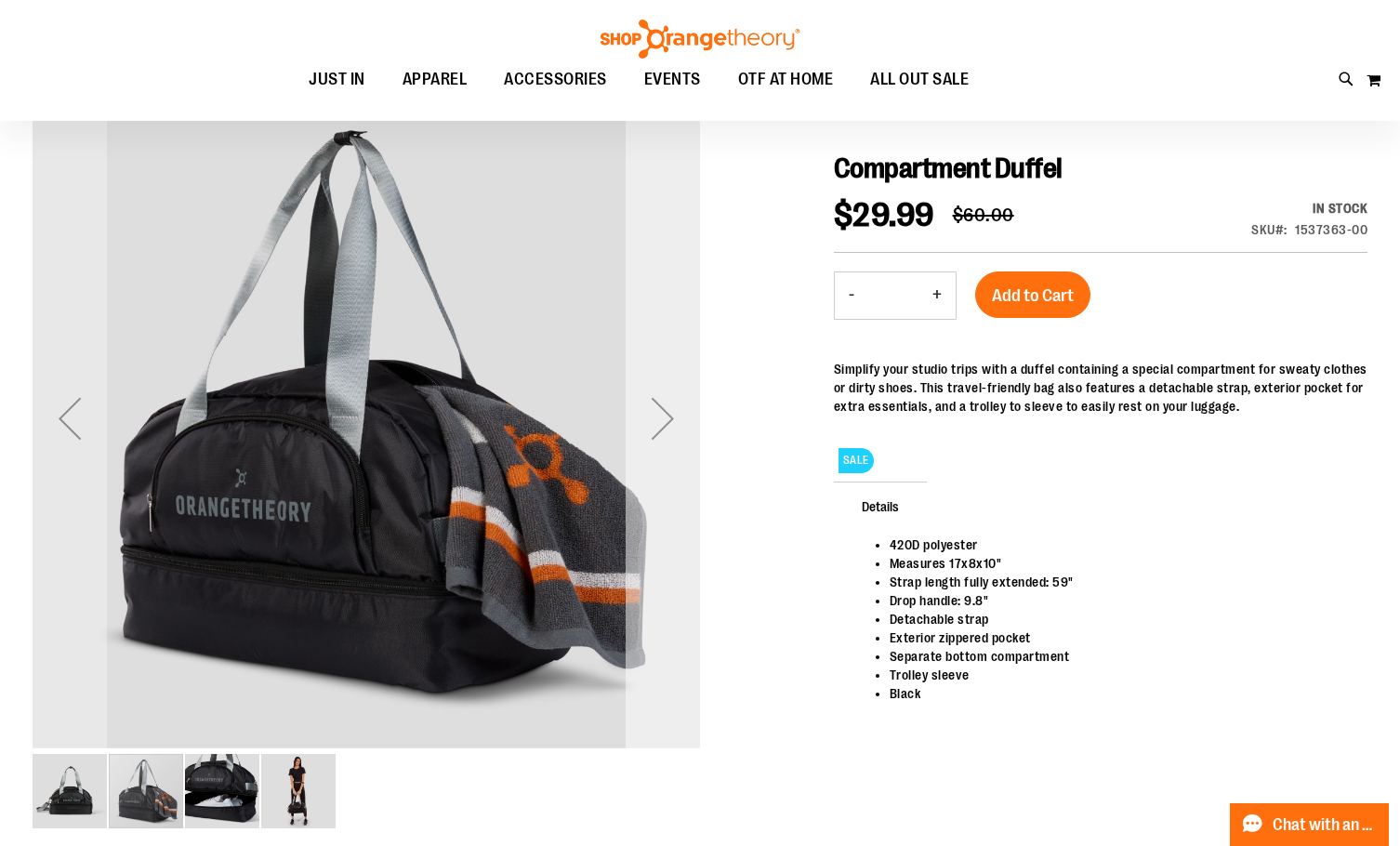
click at [643, 436] on div "Next" at bounding box center [662, 418] width 74 height 74
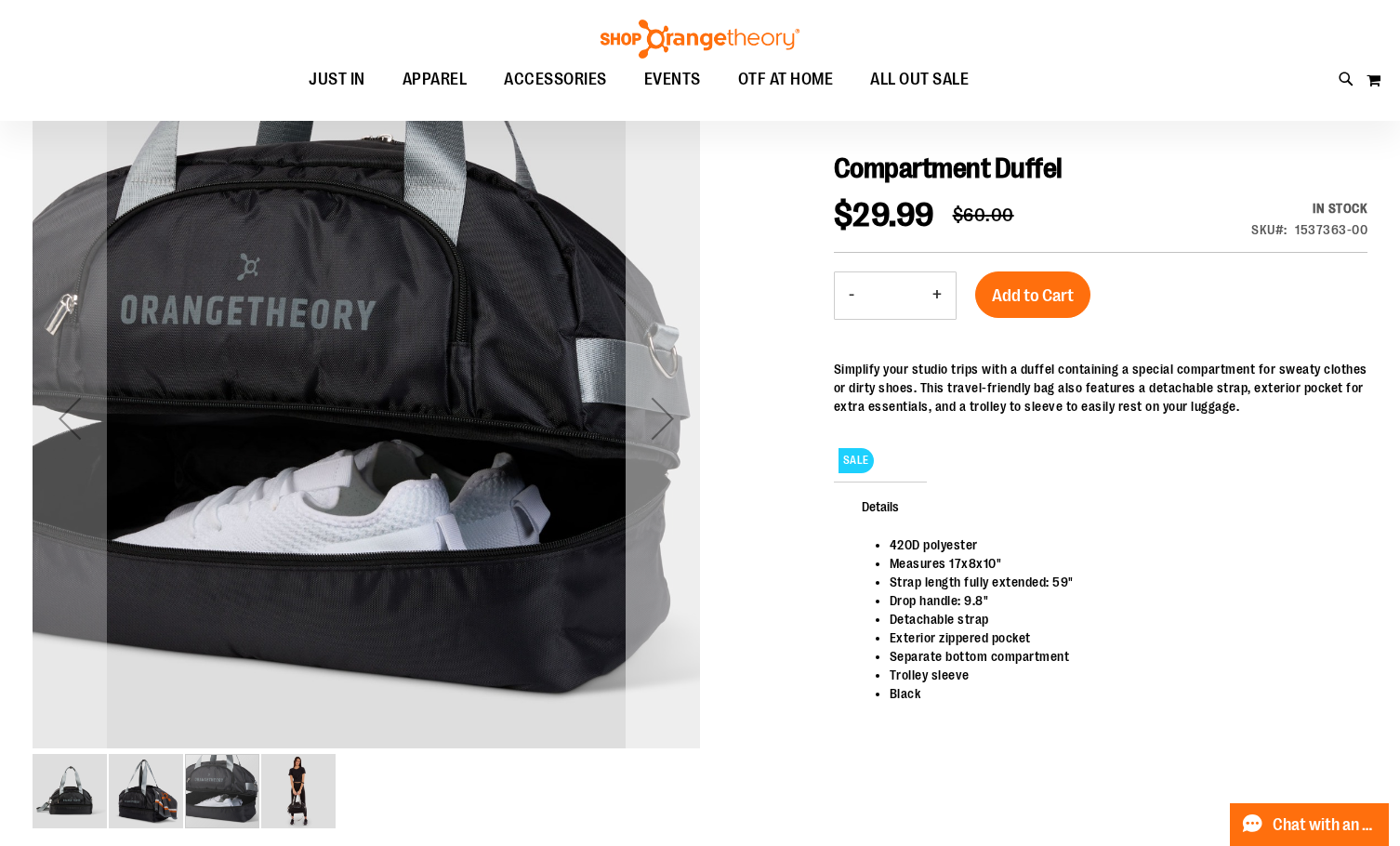
click at [643, 436] on div "Next" at bounding box center [662, 418] width 74 height 74
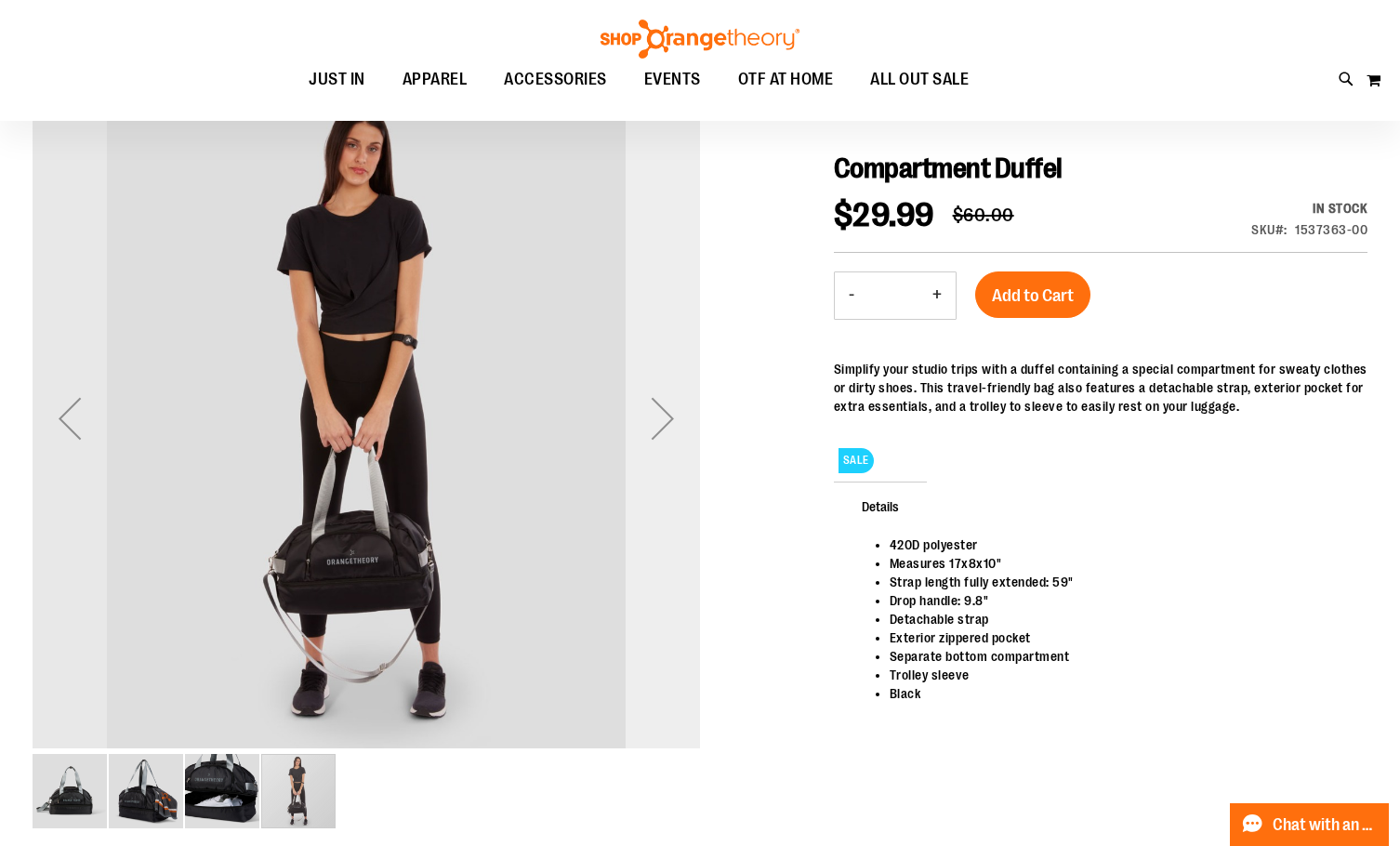
click at [643, 436] on div "Next" at bounding box center [662, 418] width 74 height 74
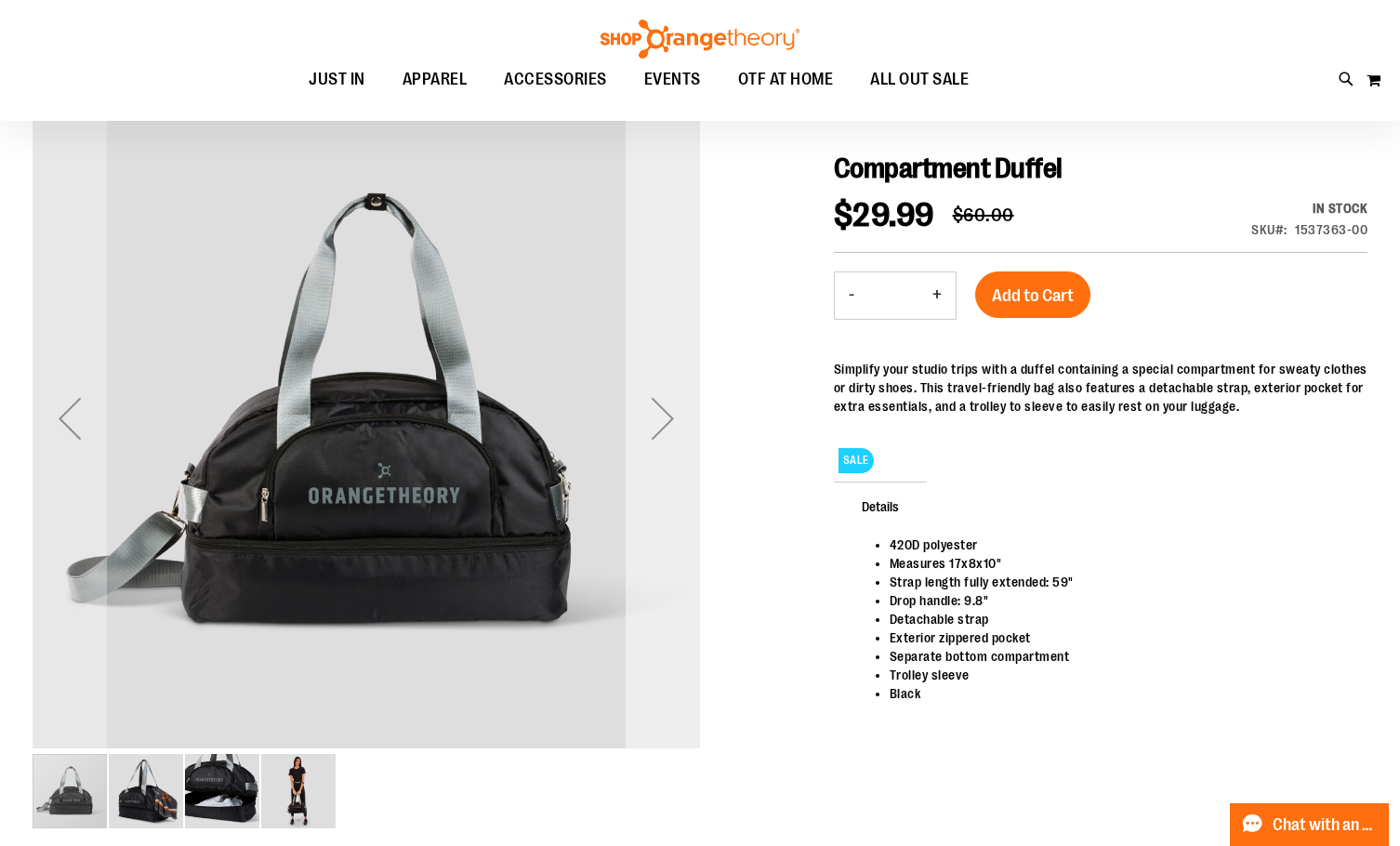
click at [643, 436] on div "Next" at bounding box center [662, 418] width 74 height 74
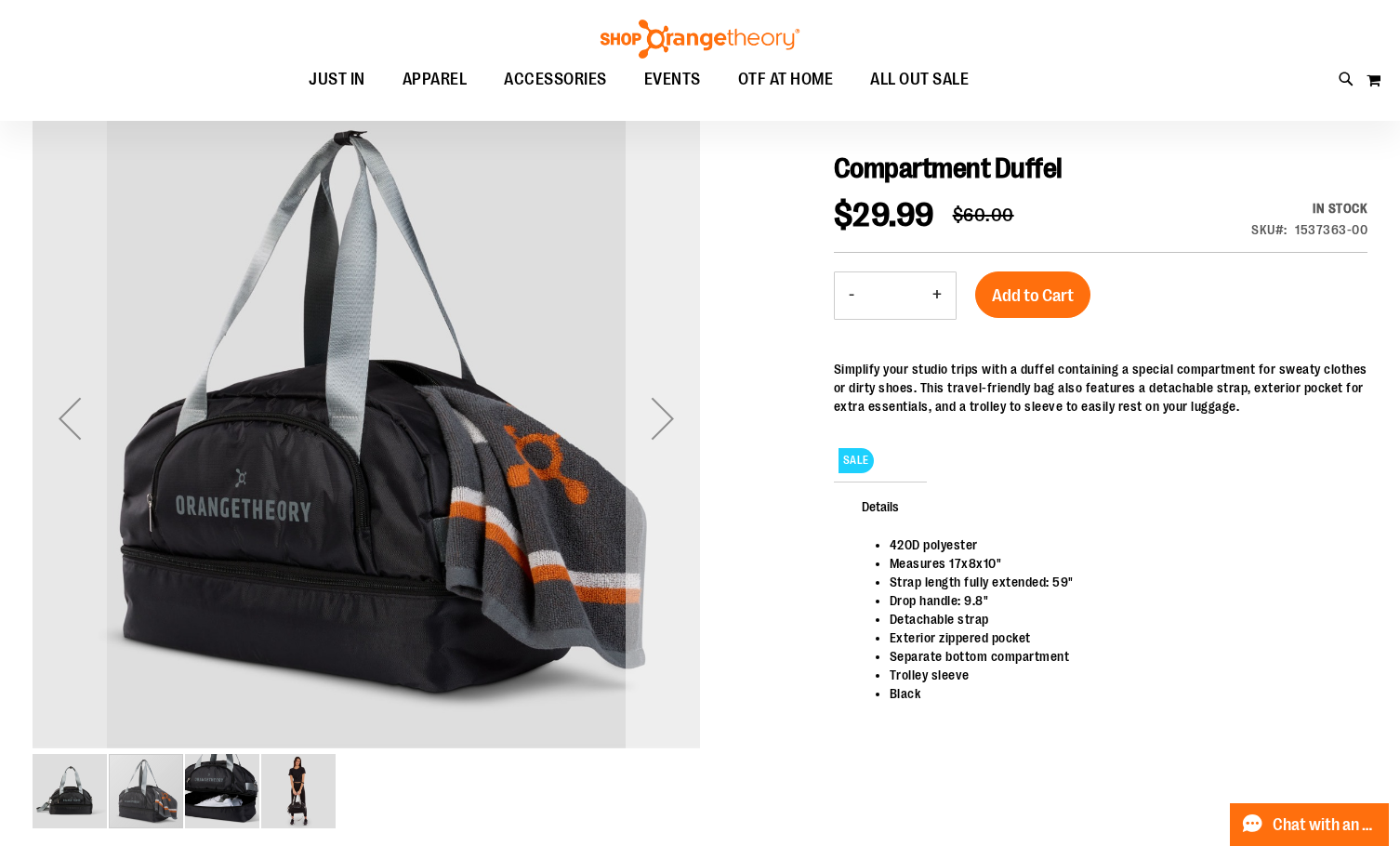
click at [643, 436] on div "Next" at bounding box center [662, 418] width 74 height 74
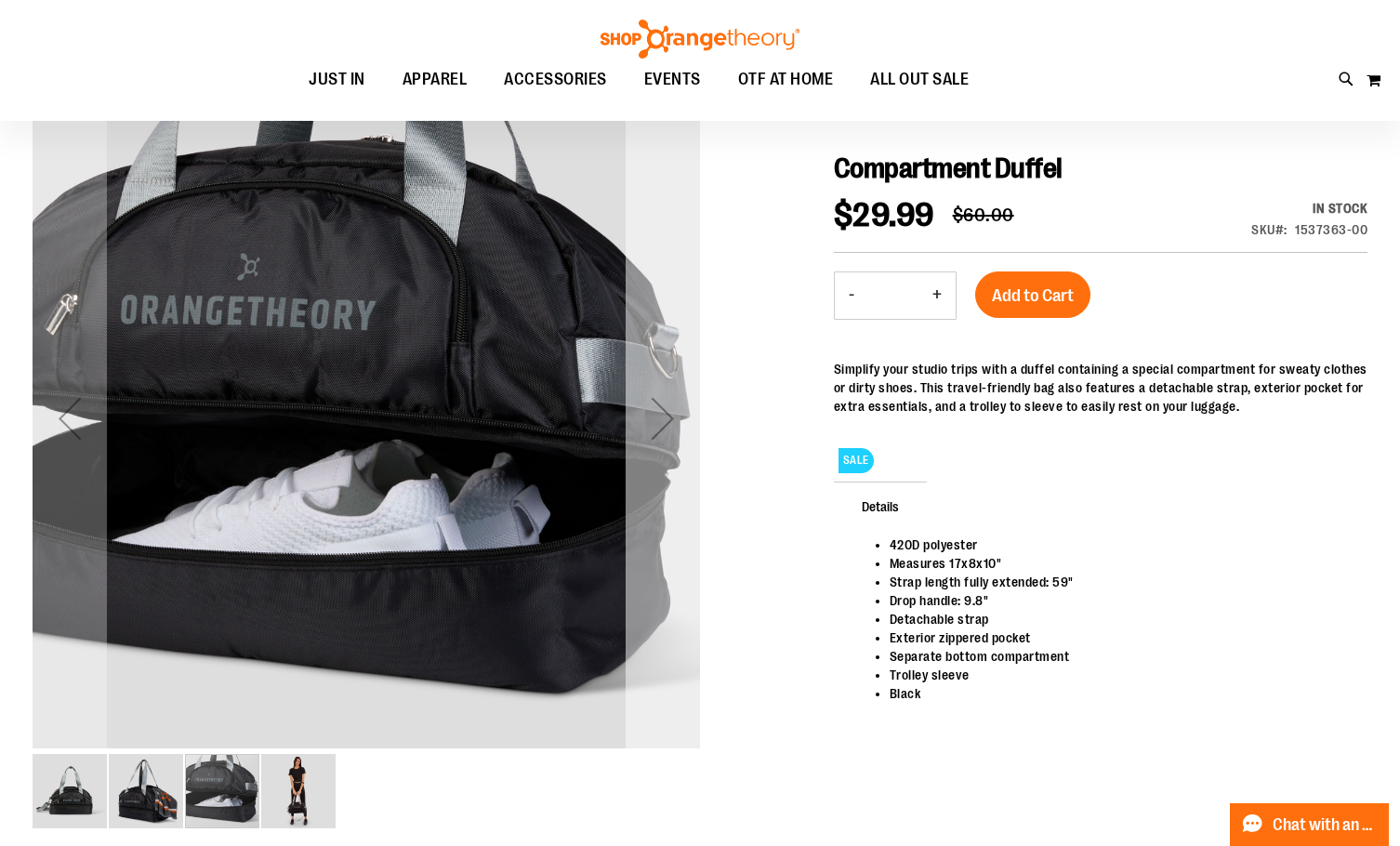
click at [643, 436] on div "Next" at bounding box center [662, 418] width 74 height 74
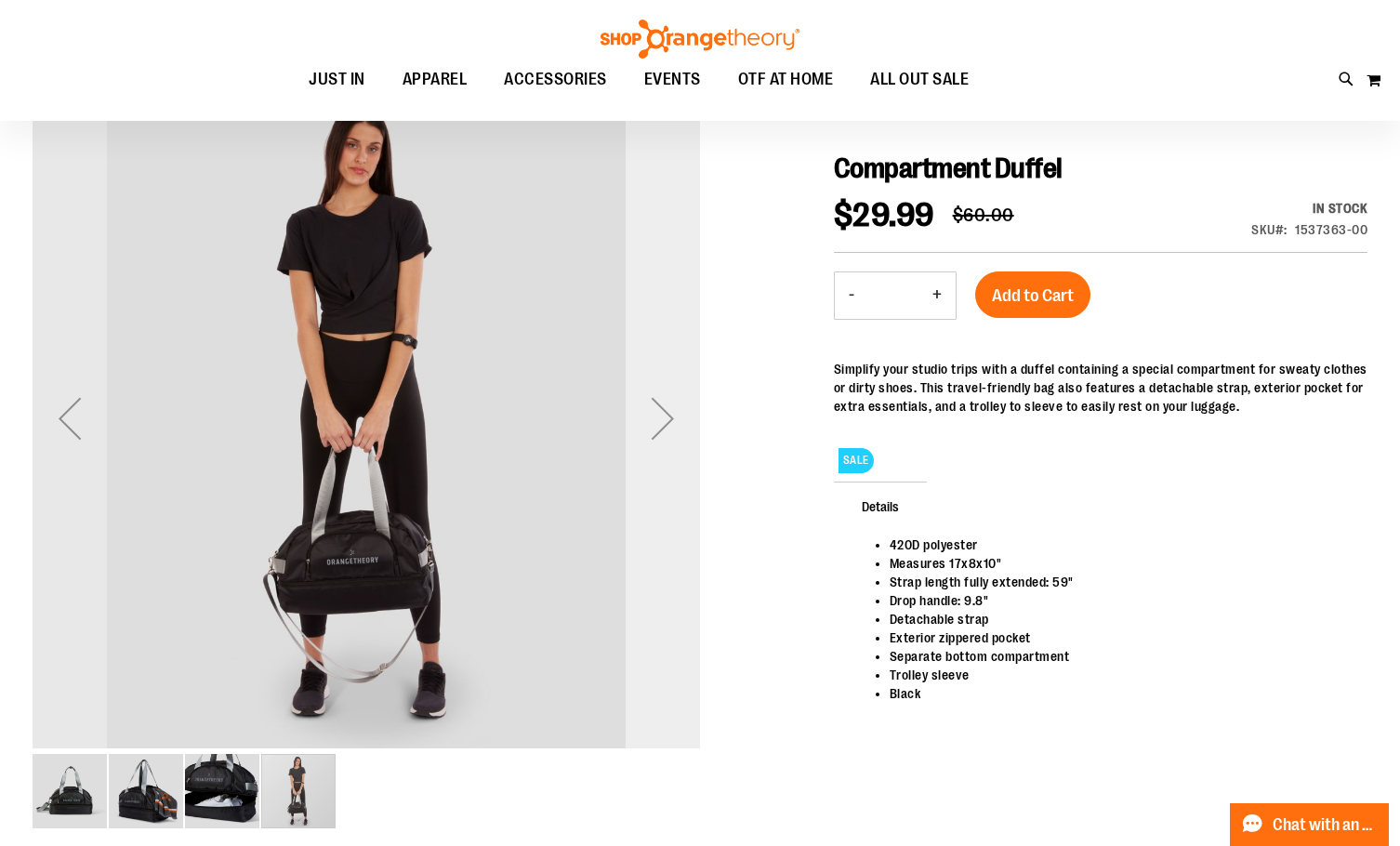
click at [643, 436] on div "Next" at bounding box center [662, 418] width 74 height 74
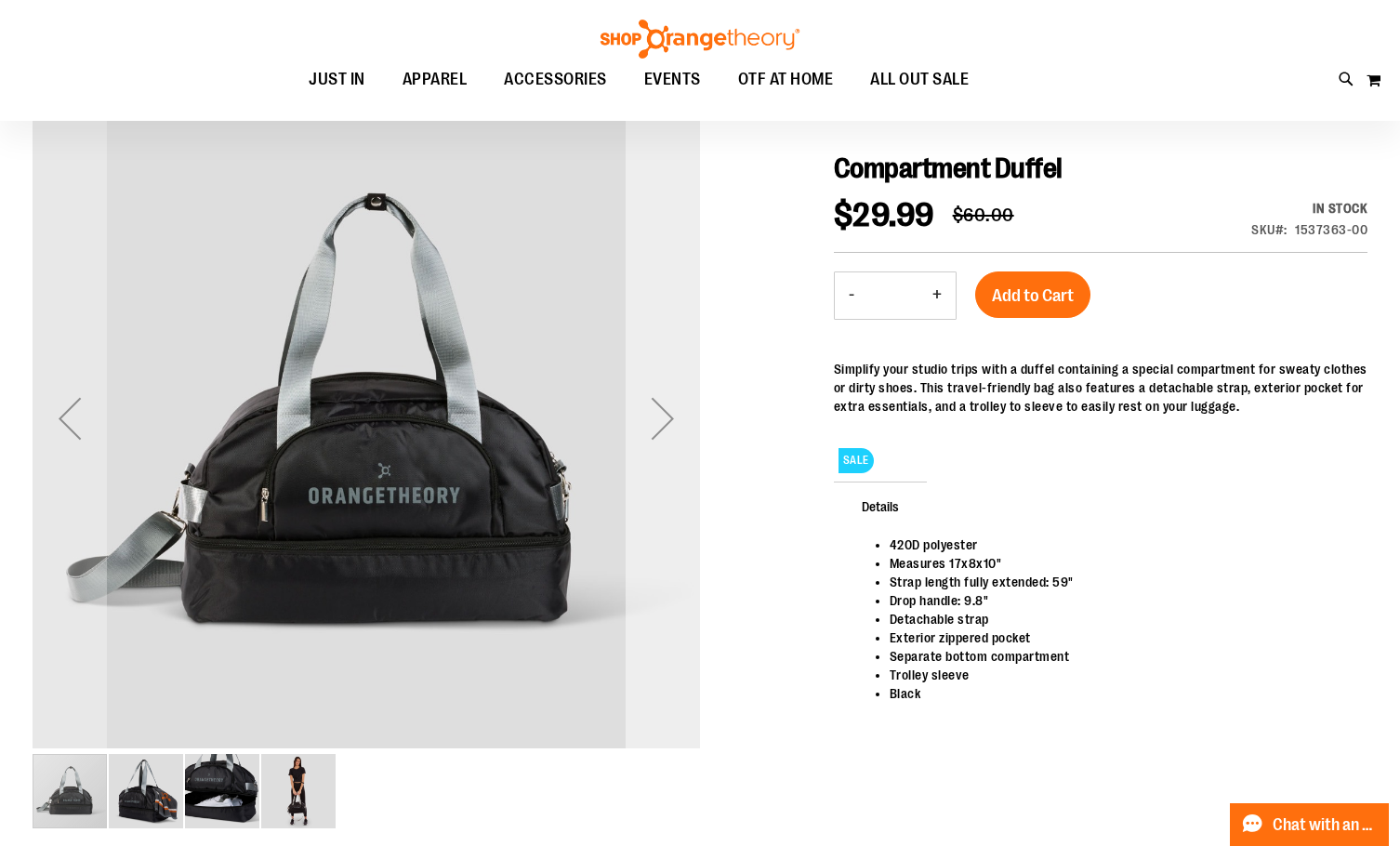
click at [669, 438] on div "Next" at bounding box center [662, 418] width 74 height 74
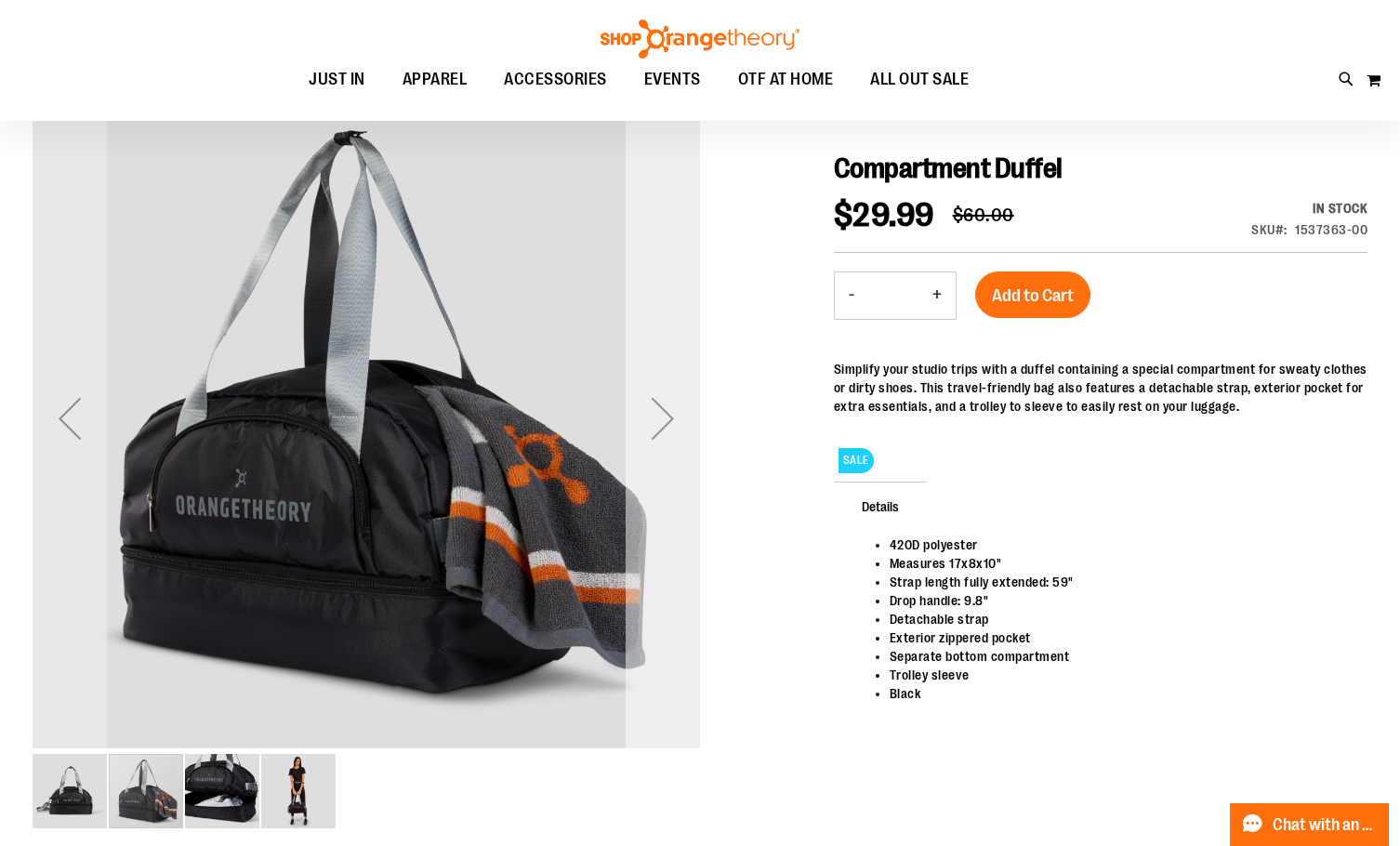
click at [669, 438] on div "Next" at bounding box center [662, 418] width 74 height 74
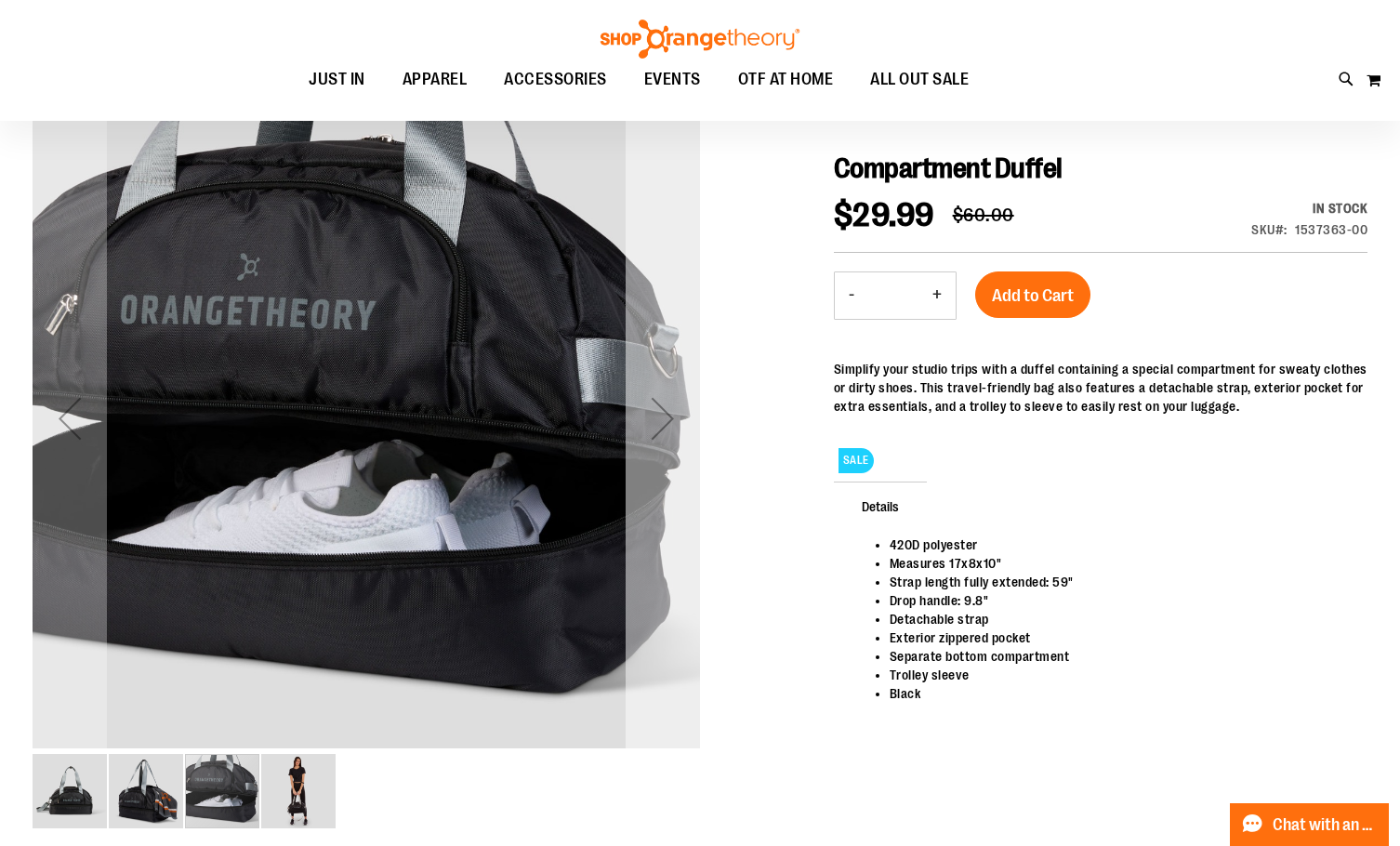
click at [669, 438] on div "Next" at bounding box center [662, 418] width 74 height 74
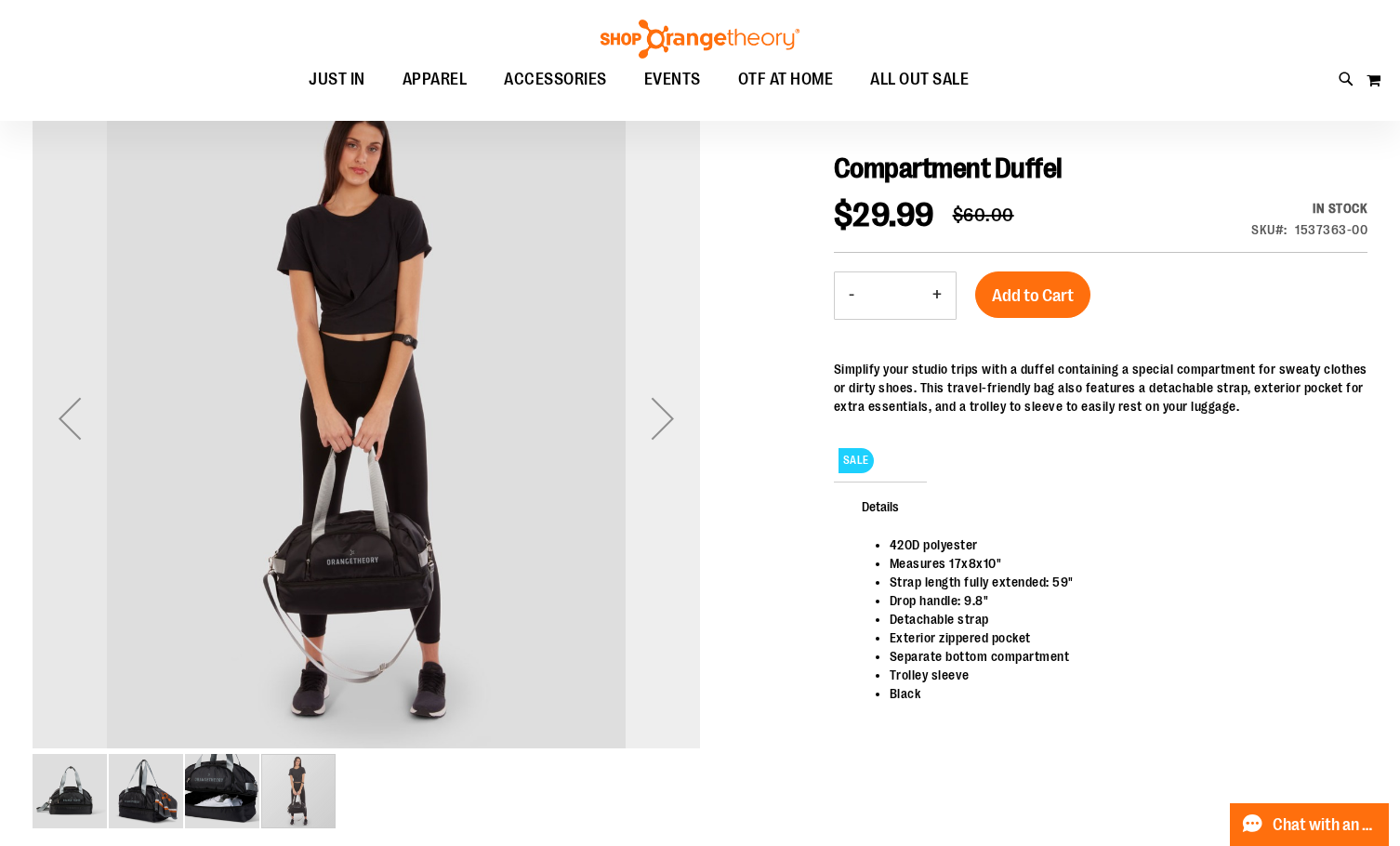
click at [669, 438] on div "Next" at bounding box center [662, 418] width 74 height 74
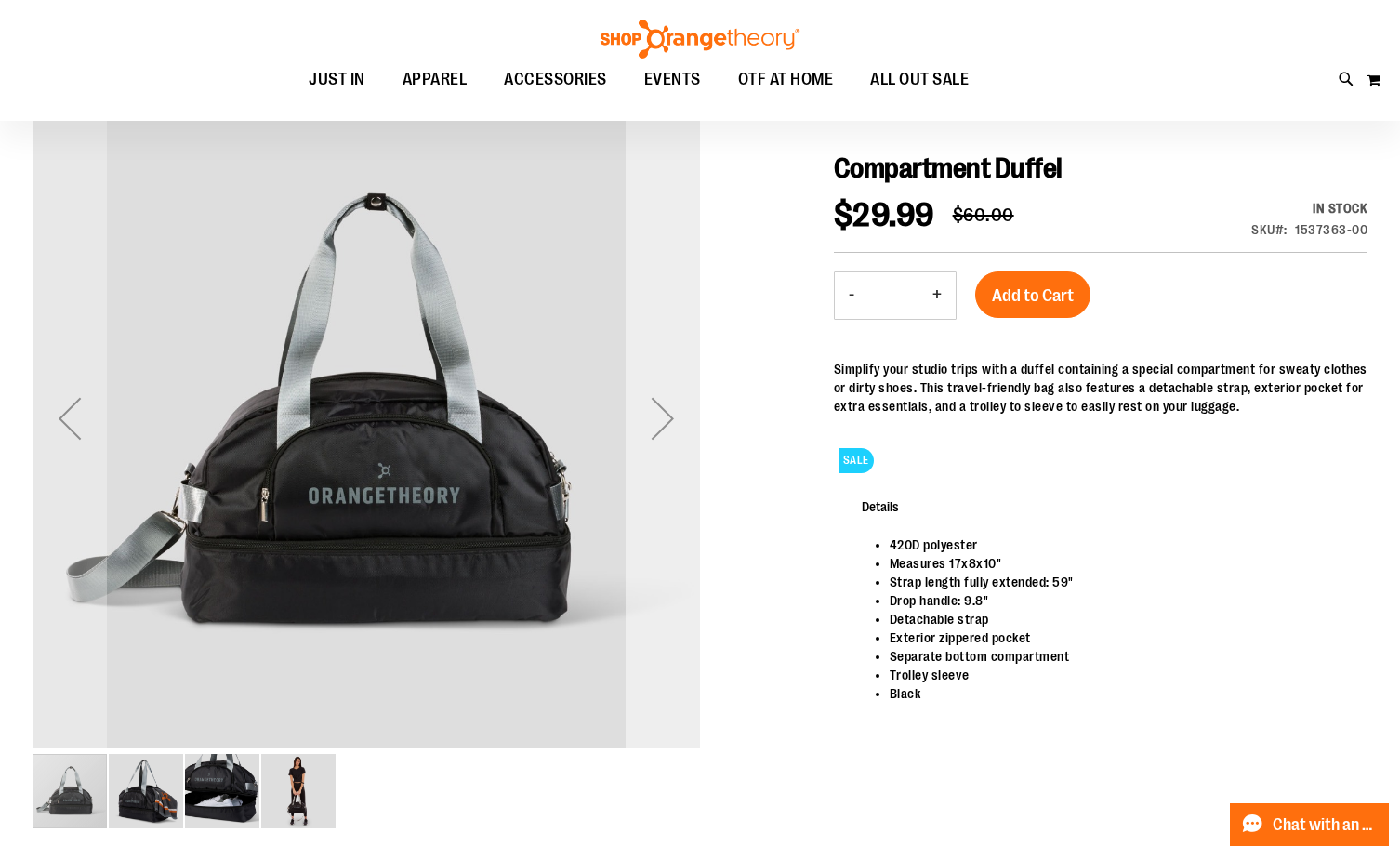
click at [669, 438] on div "Next" at bounding box center [662, 418] width 74 height 74
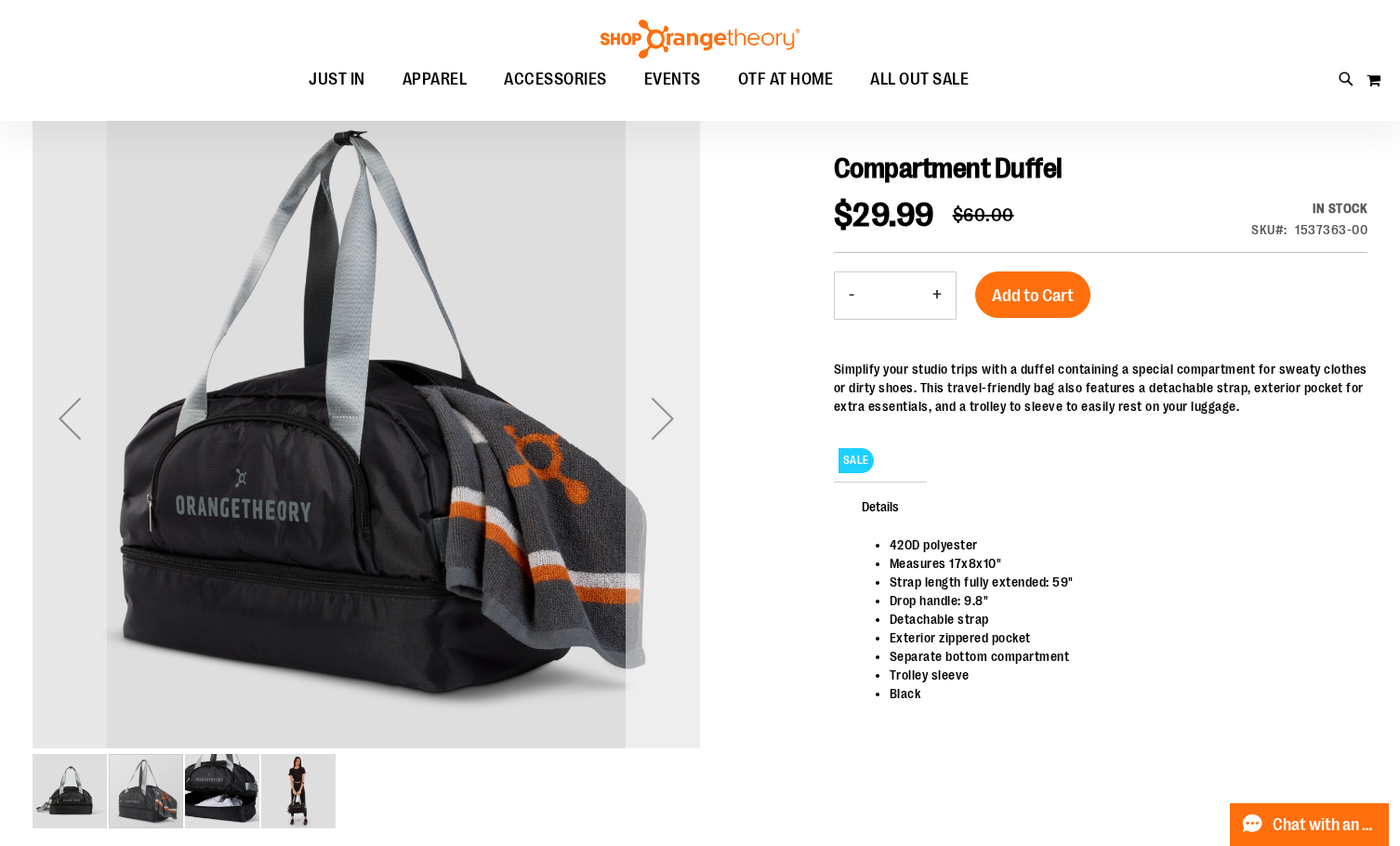
click at [669, 438] on div "Next" at bounding box center [662, 418] width 74 height 74
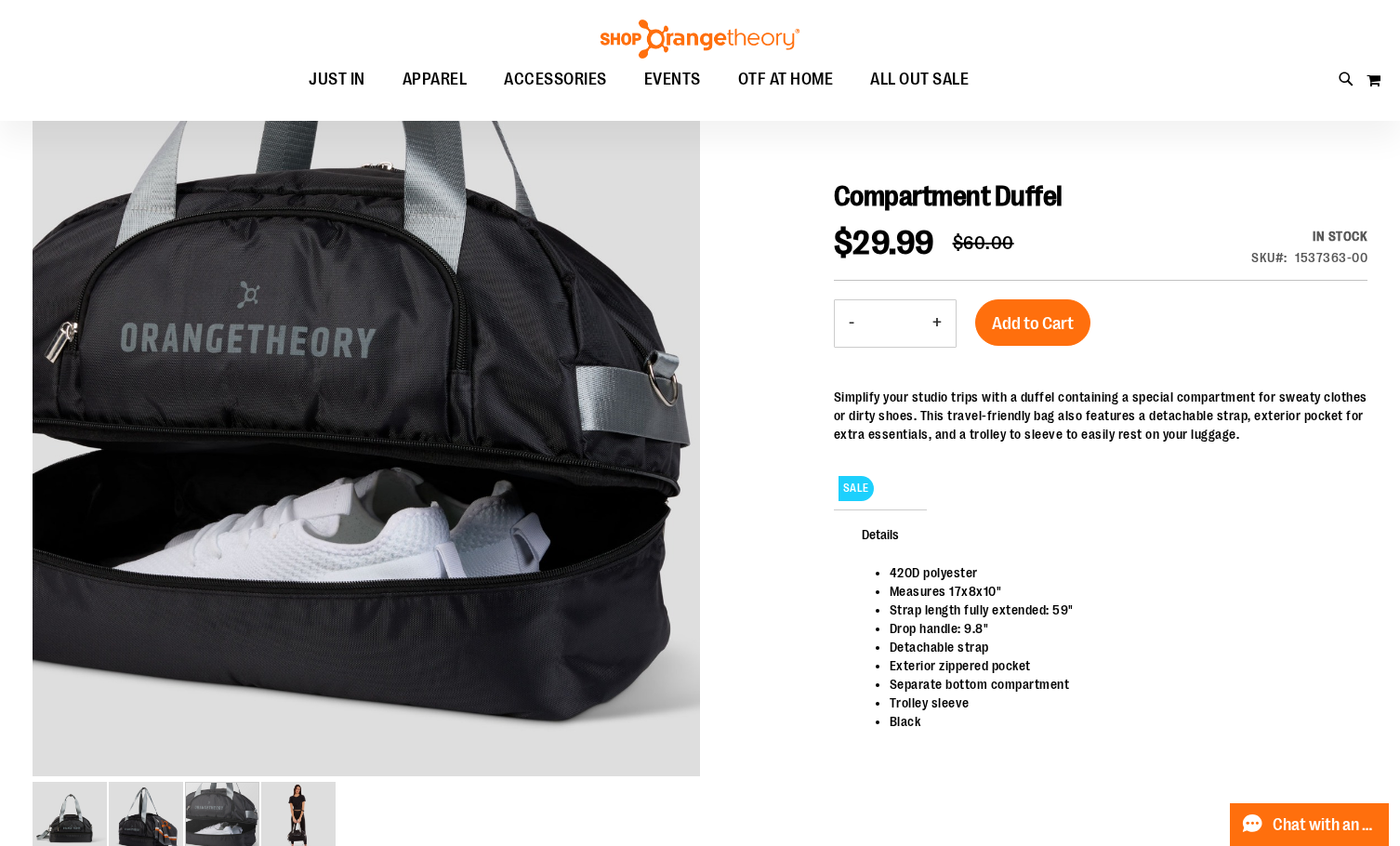
scroll to position [155, 0]
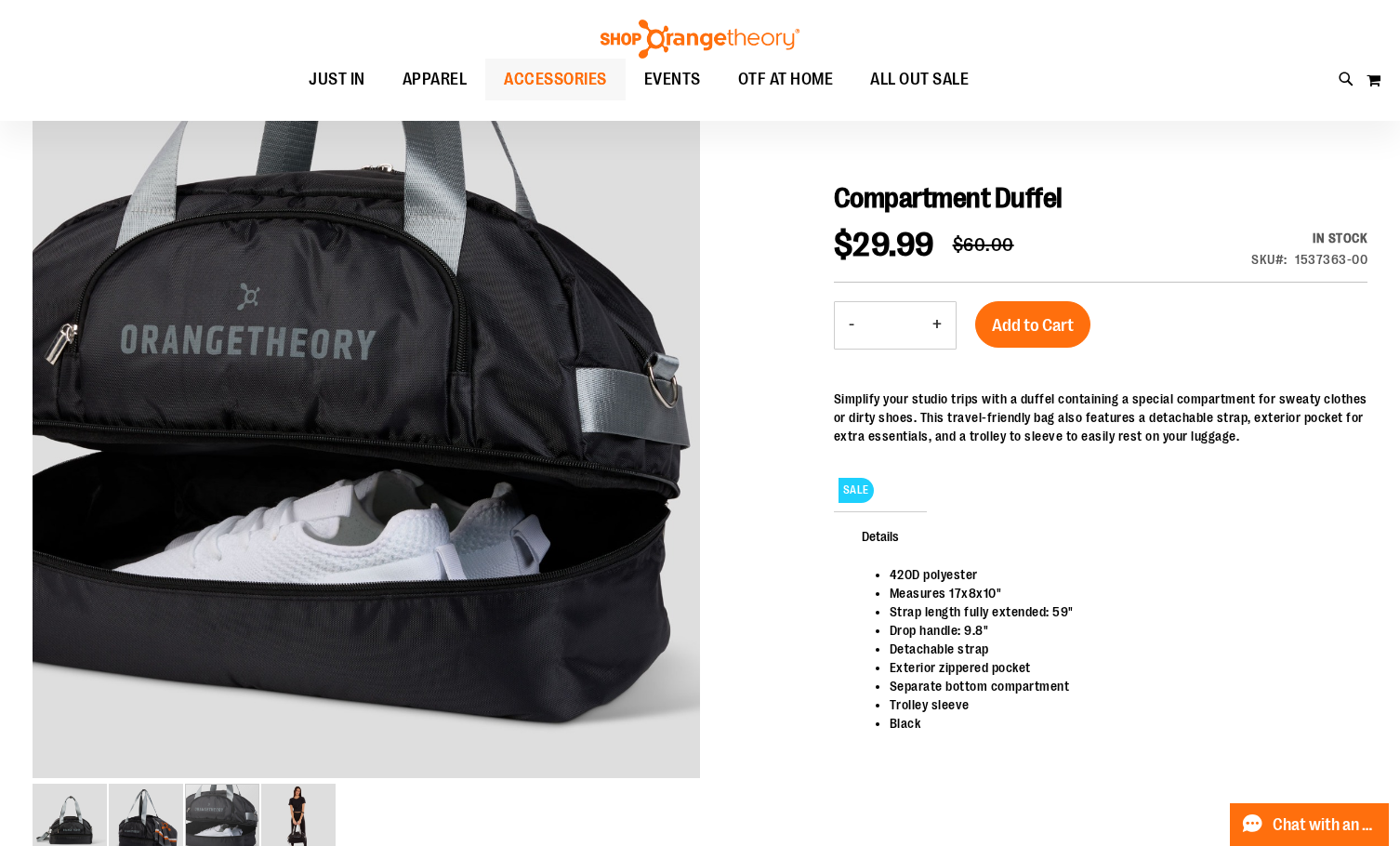
click at [566, 81] on span "ACCESSORIES" at bounding box center [555, 79] width 103 height 41
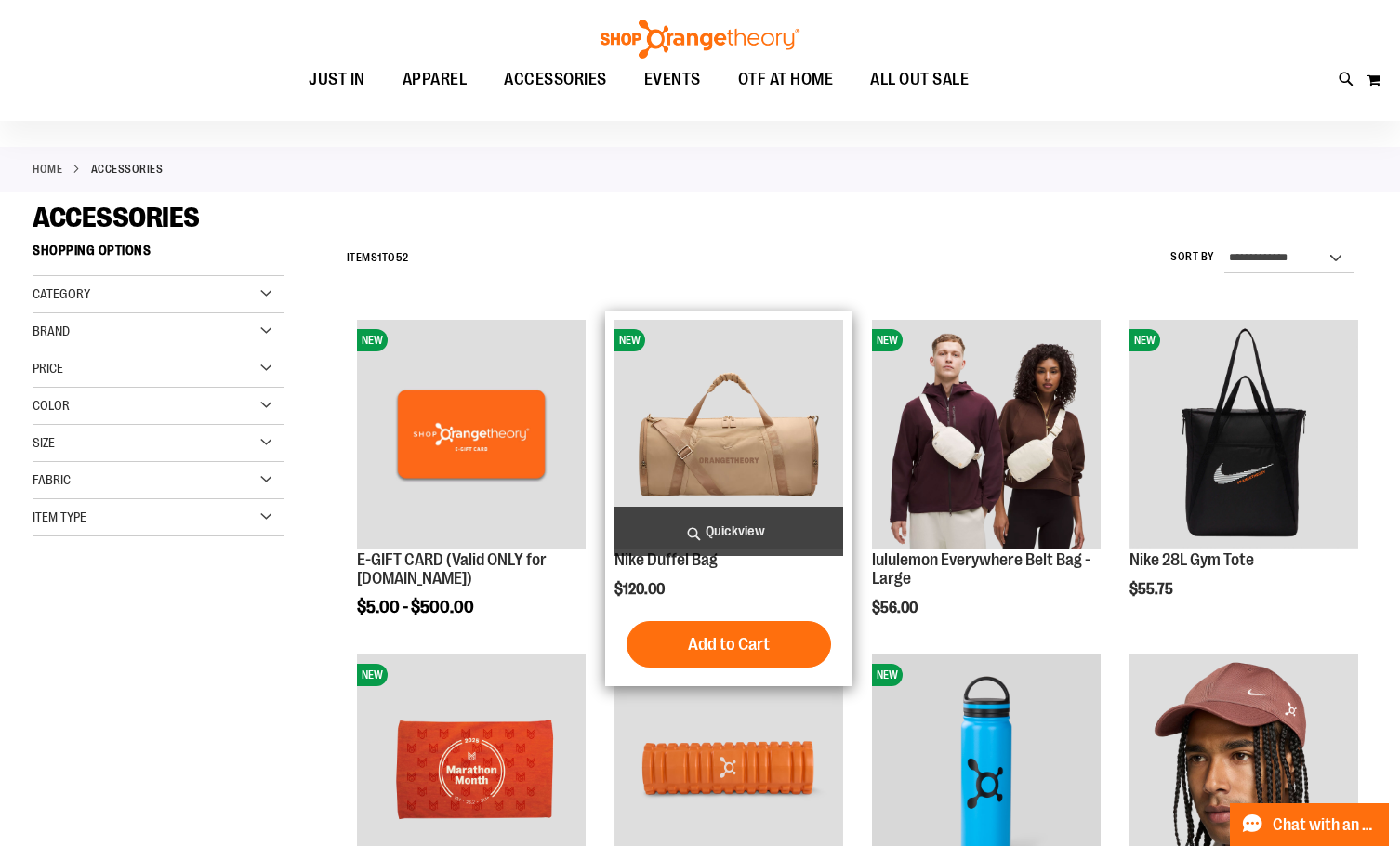
scroll to position [278, 0]
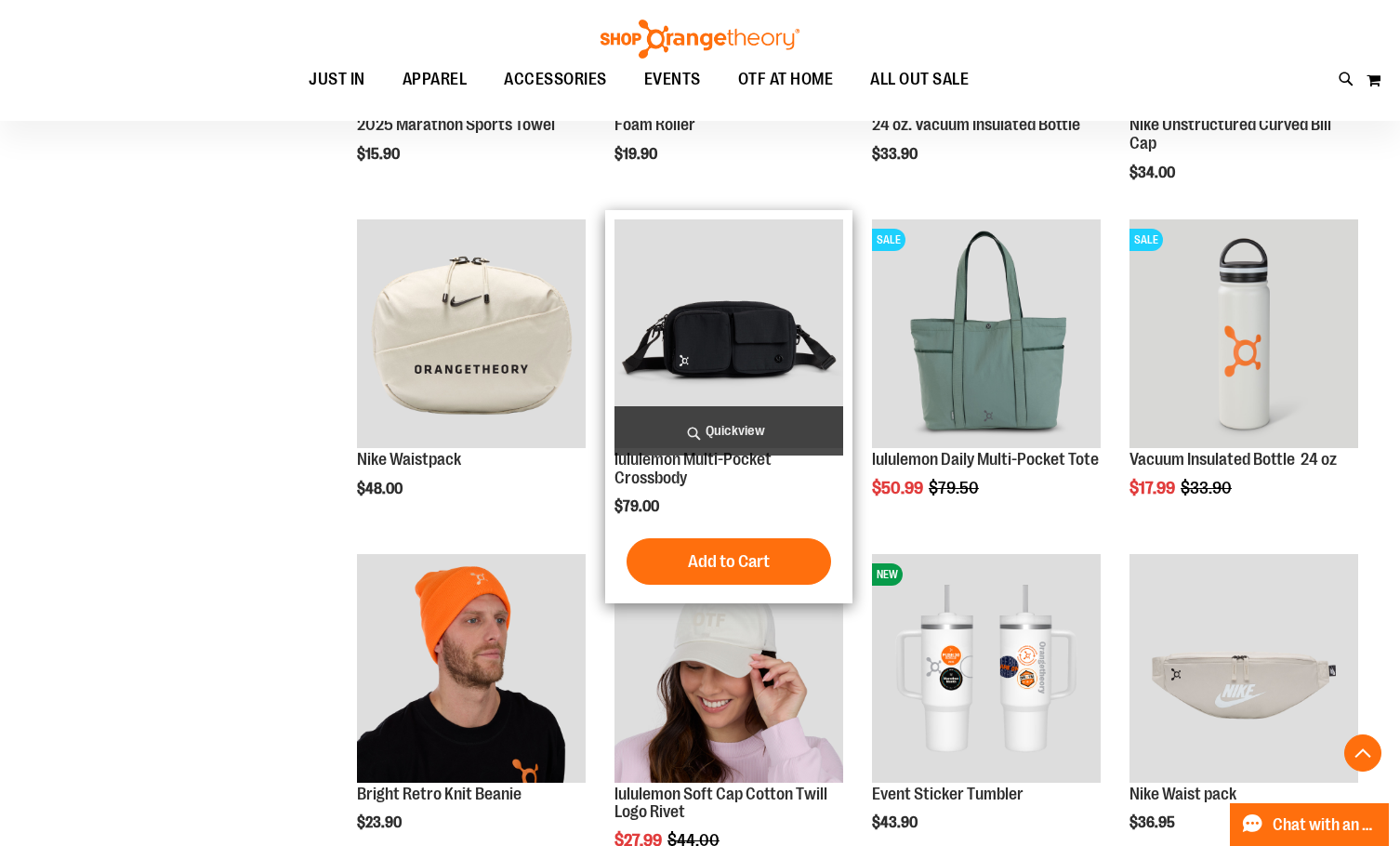
scroll to position [835, 0]
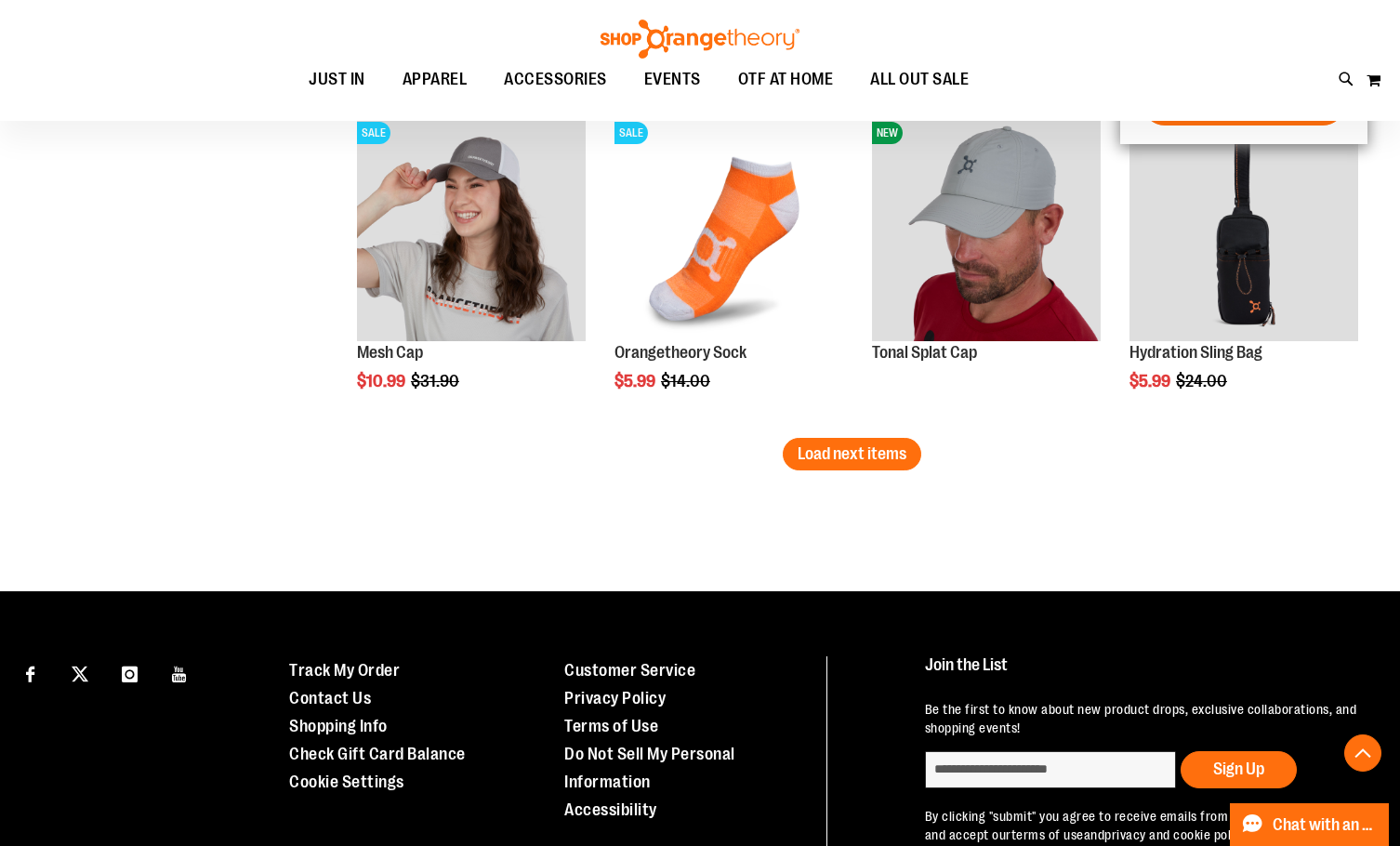
scroll to position [2679, 0]
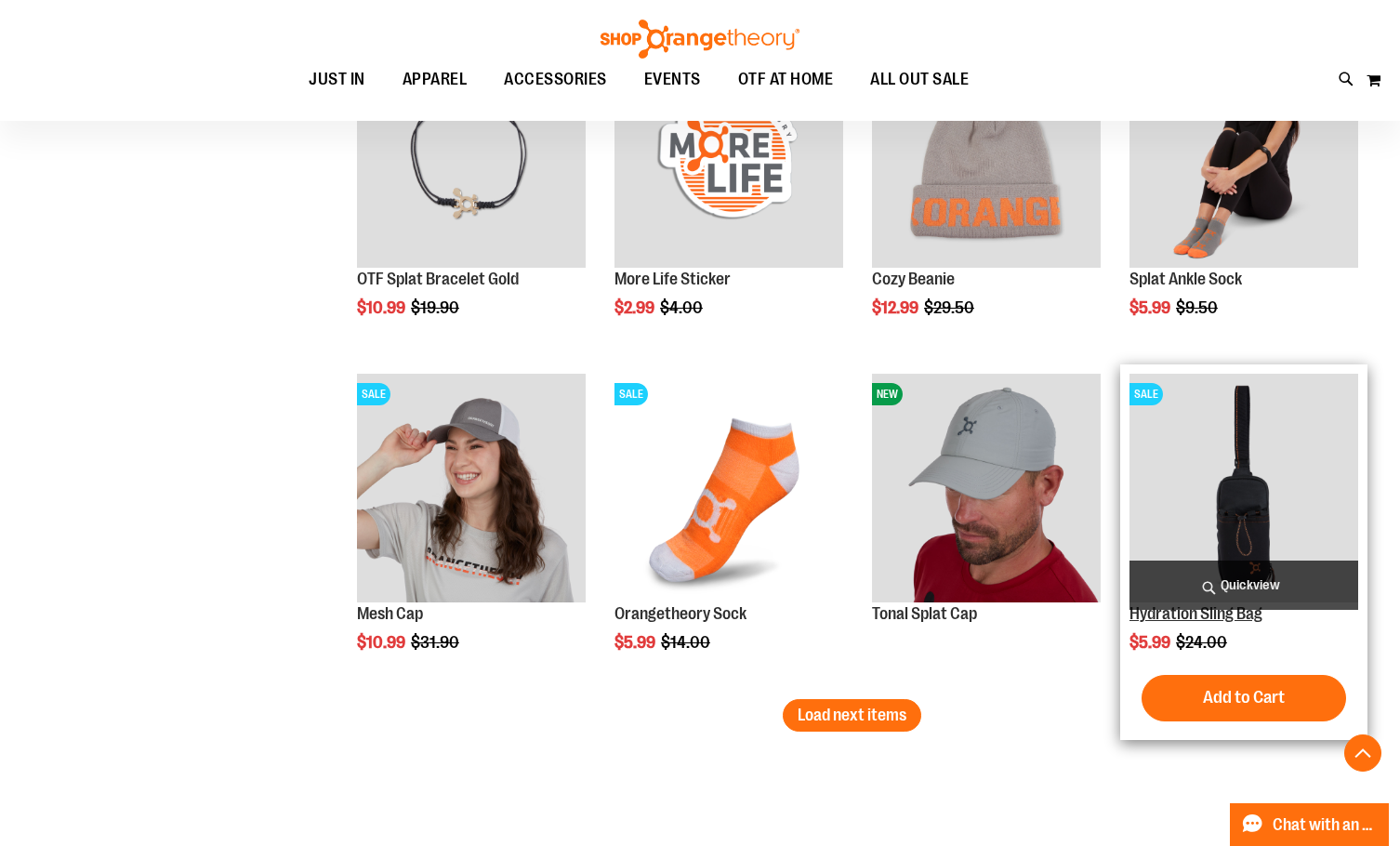
click at [1222, 620] on link "Hydration Sling Bag" at bounding box center [1195, 613] width 133 height 18
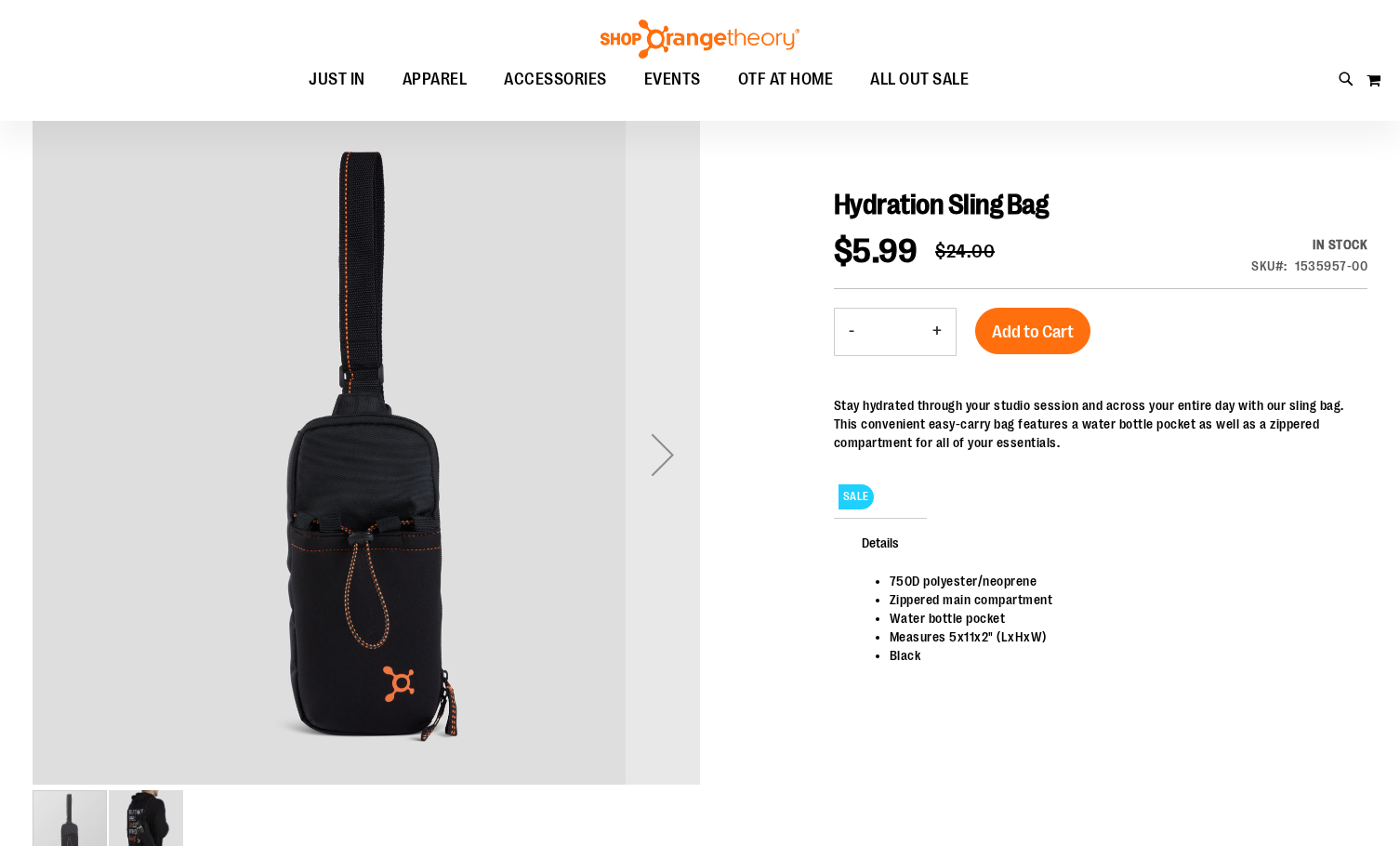
scroll to position [278, 0]
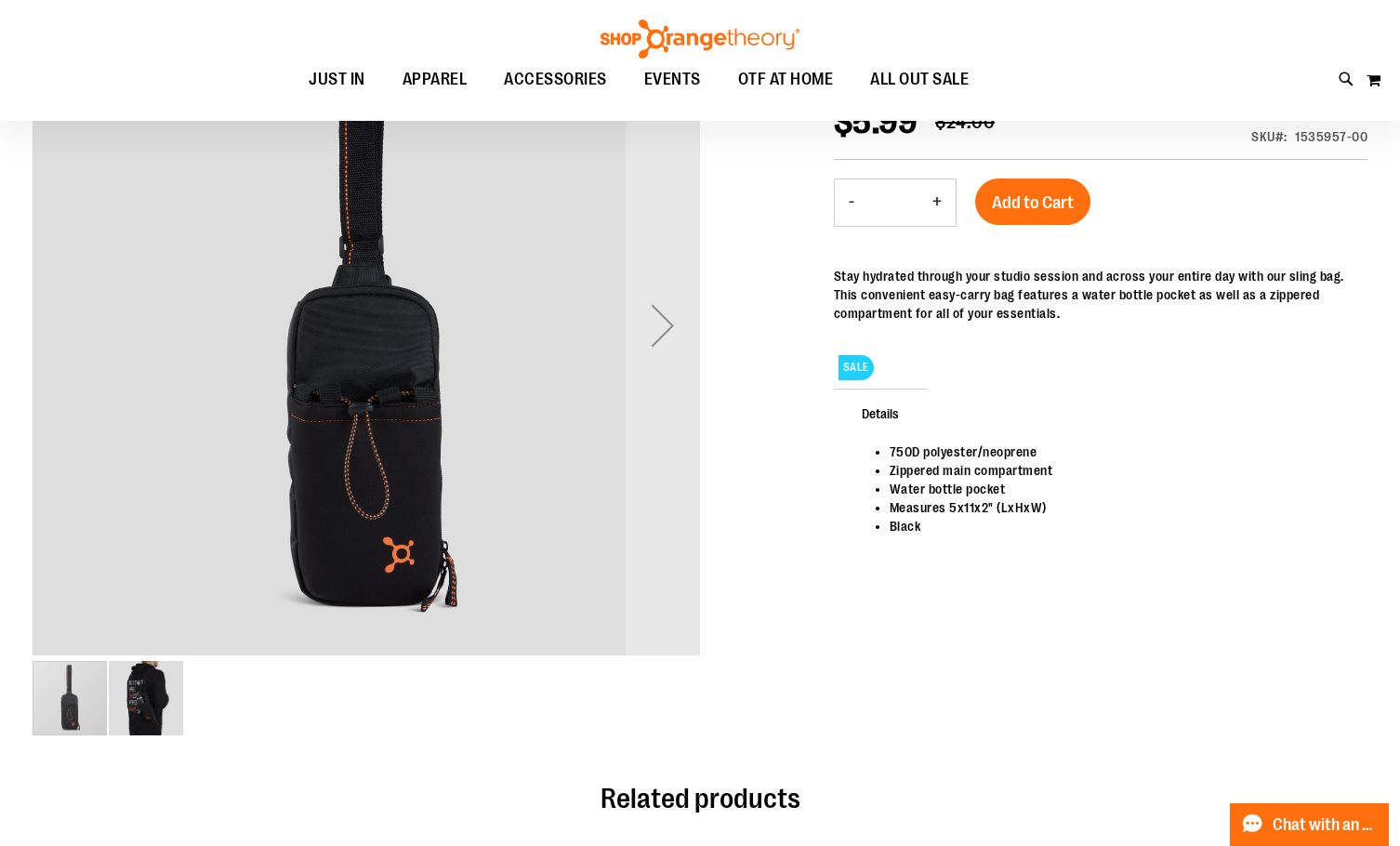
click at [161, 691] on img "image 2 of 2" at bounding box center [146, 697] width 74 height 74
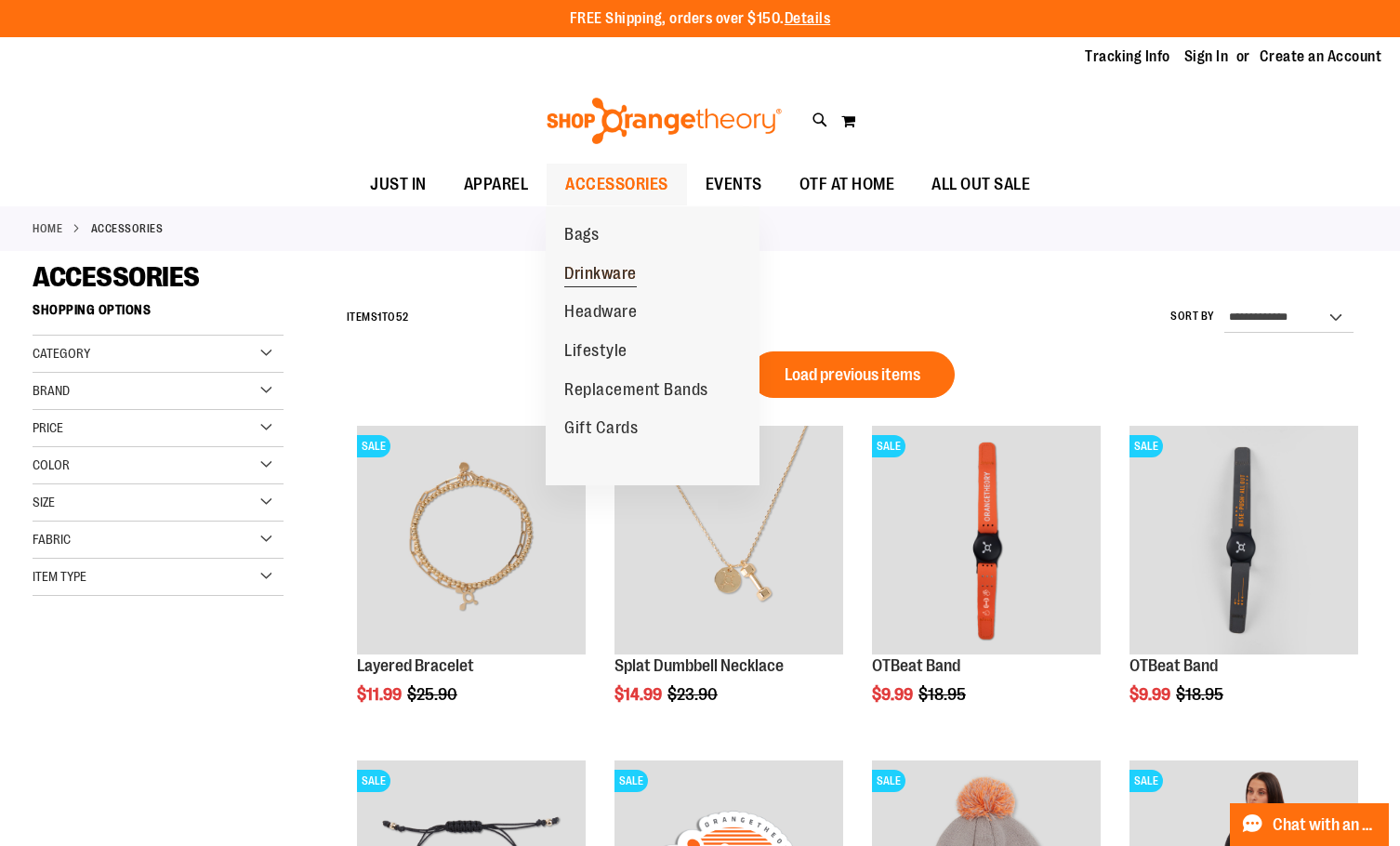
click at [619, 278] on span "Drinkware" at bounding box center [600, 276] width 72 height 23
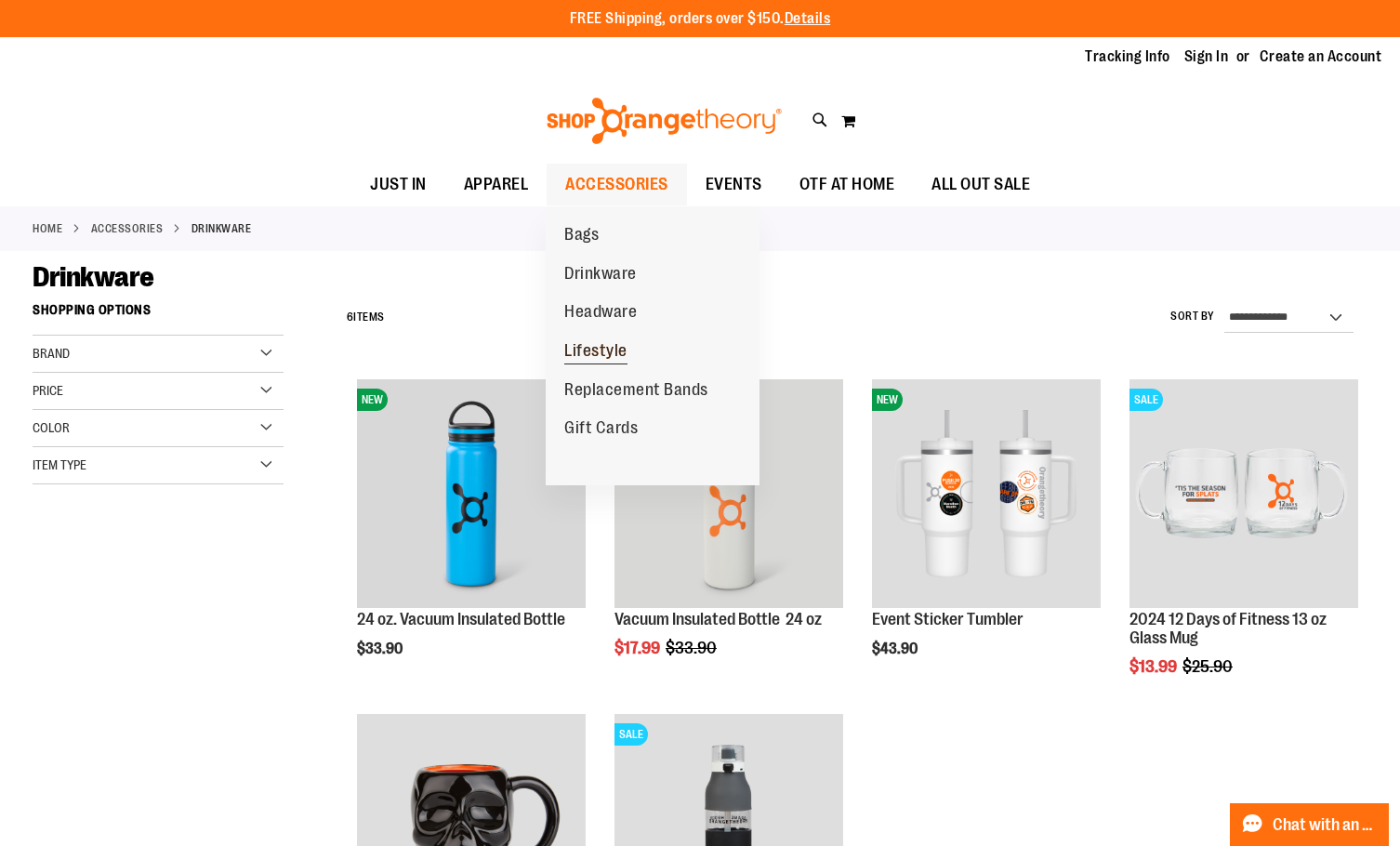
click at [614, 361] on span "Lifestyle" at bounding box center [595, 353] width 63 height 23
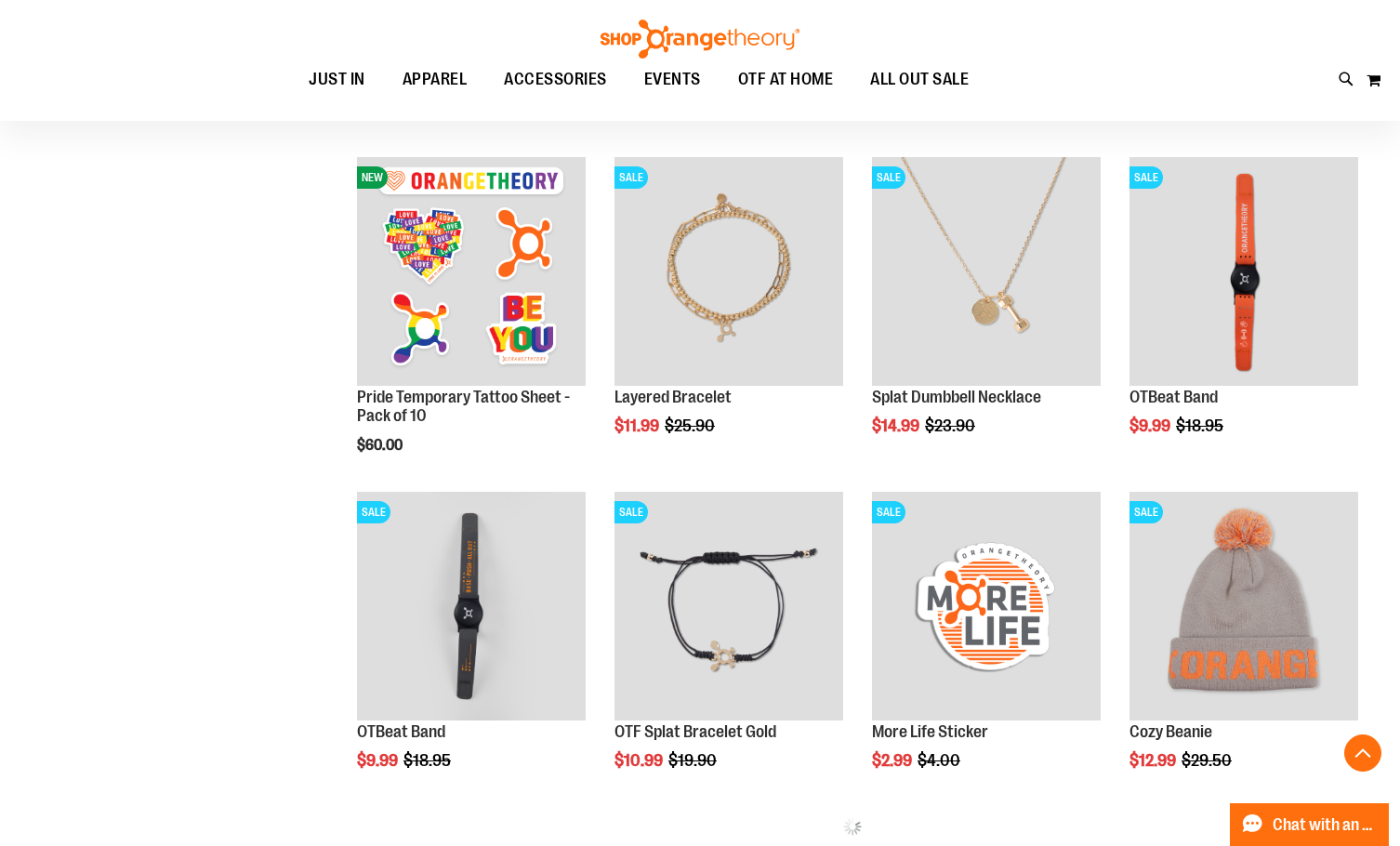
scroll to position [743, 0]
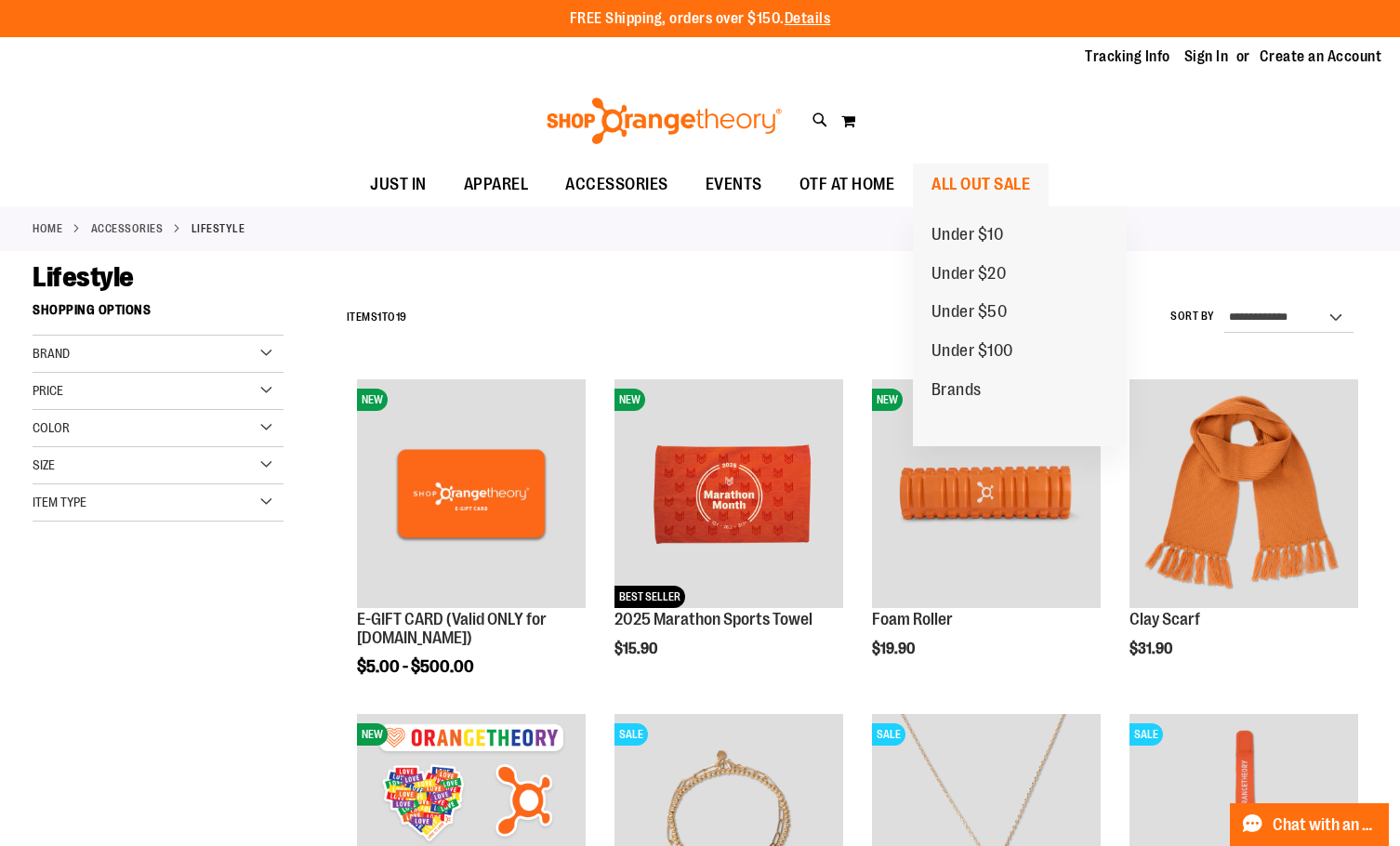
click at [966, 172] on span "ALL OUT SALE" at bounding box center [980, 184] width 98 height 41
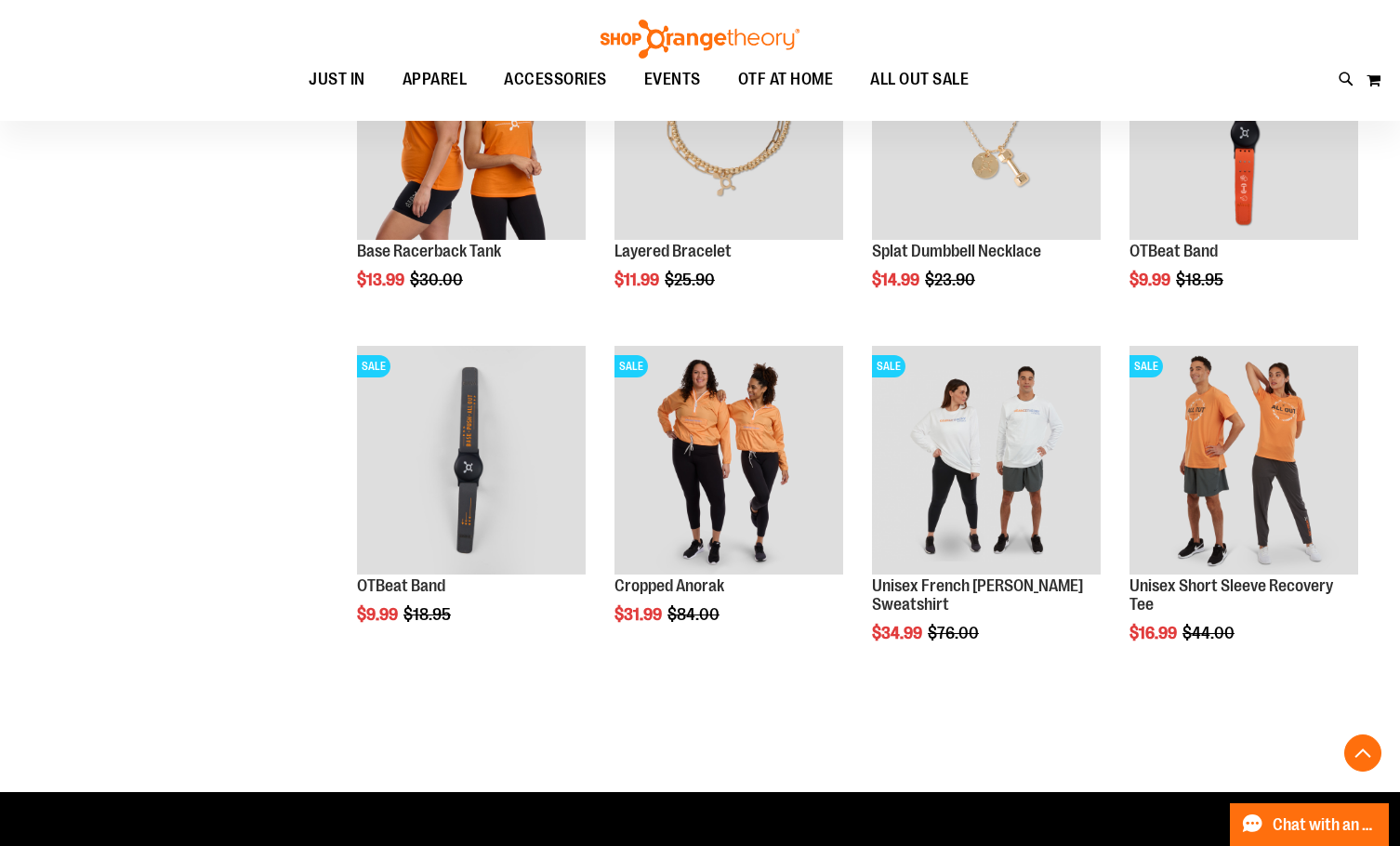
scroll to position [3050, 0]
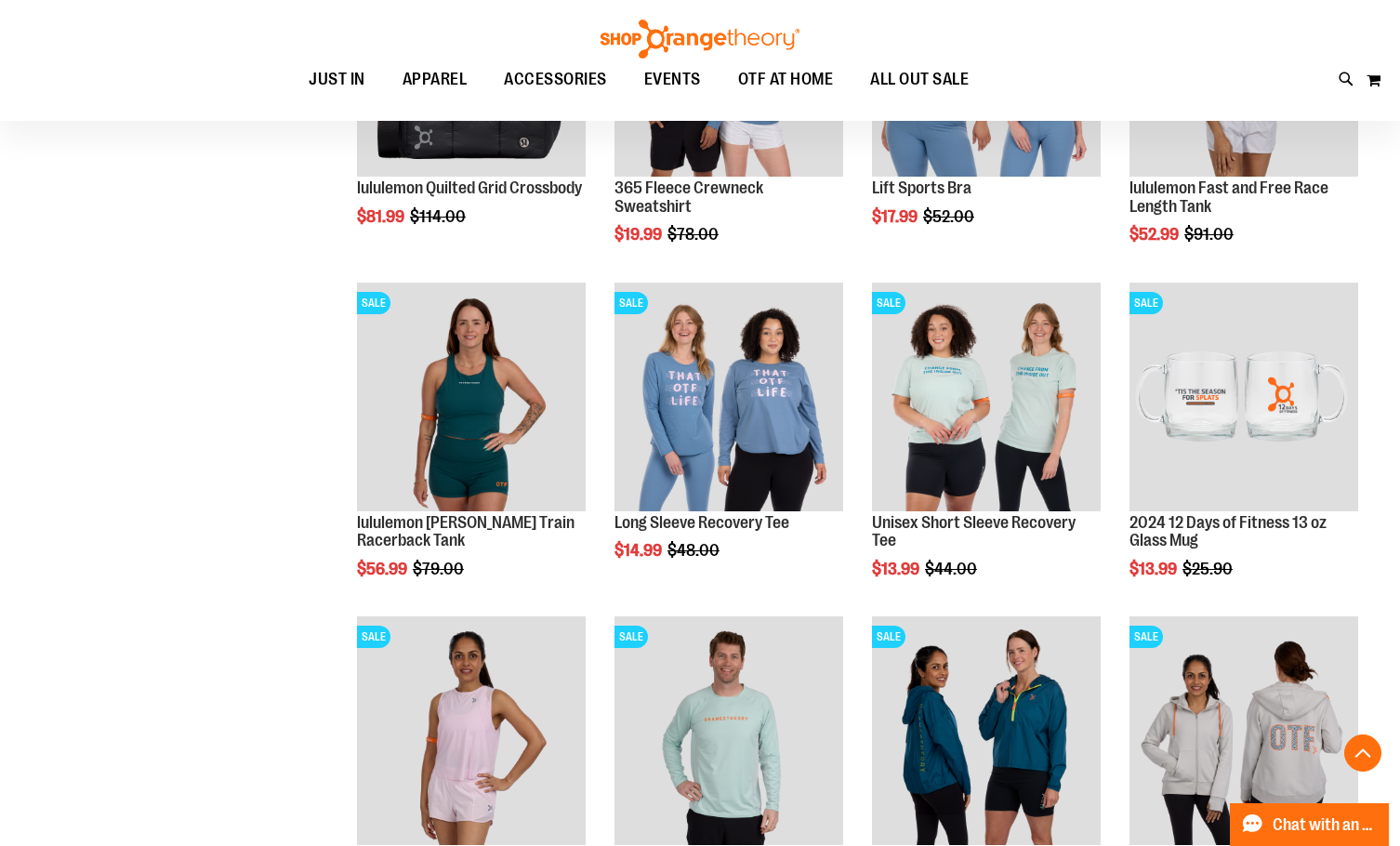
scroll to position [449, 0]
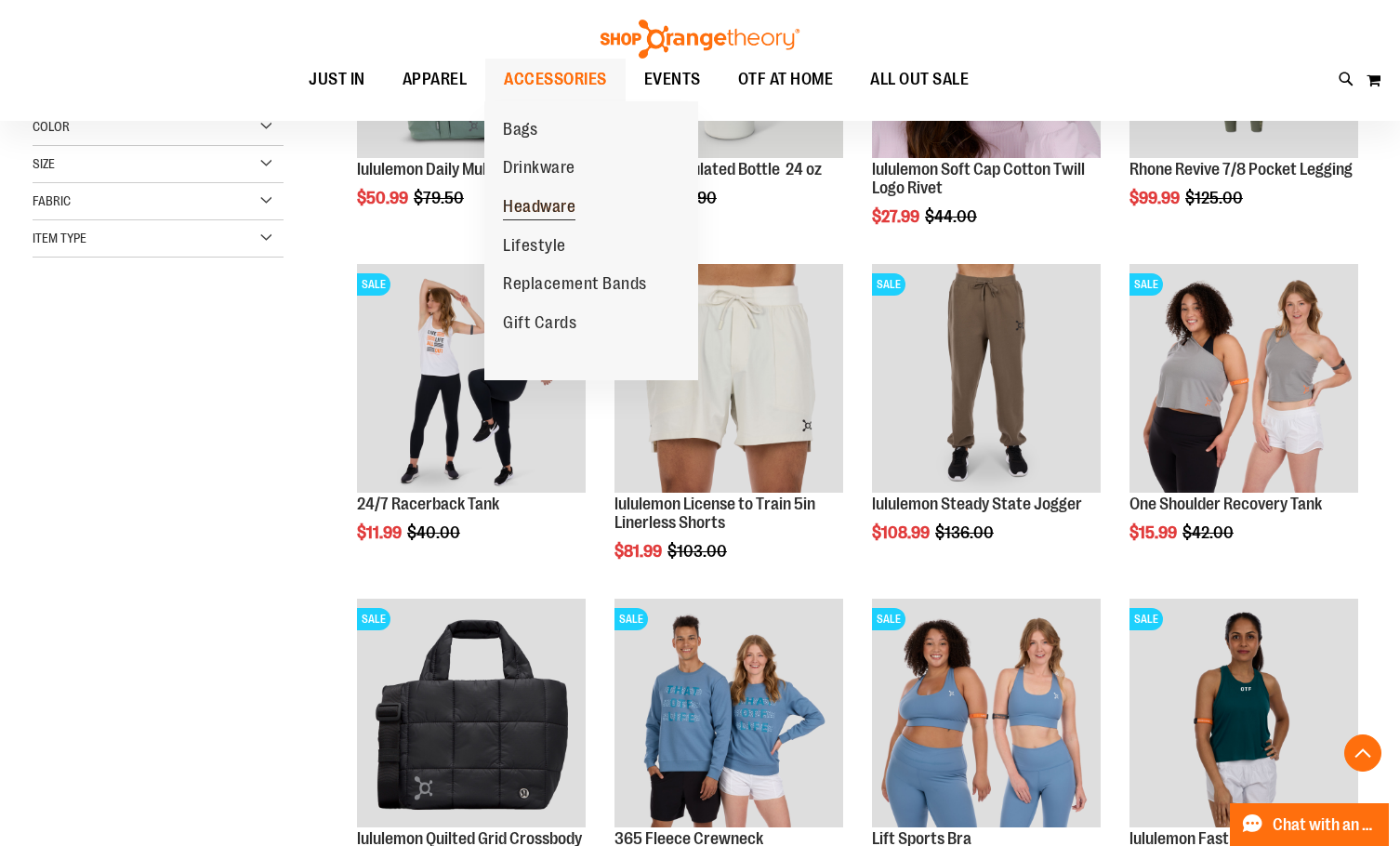
click at [576, 222] on link "Headware" at bounding box center [539, 207] width 110 height 39
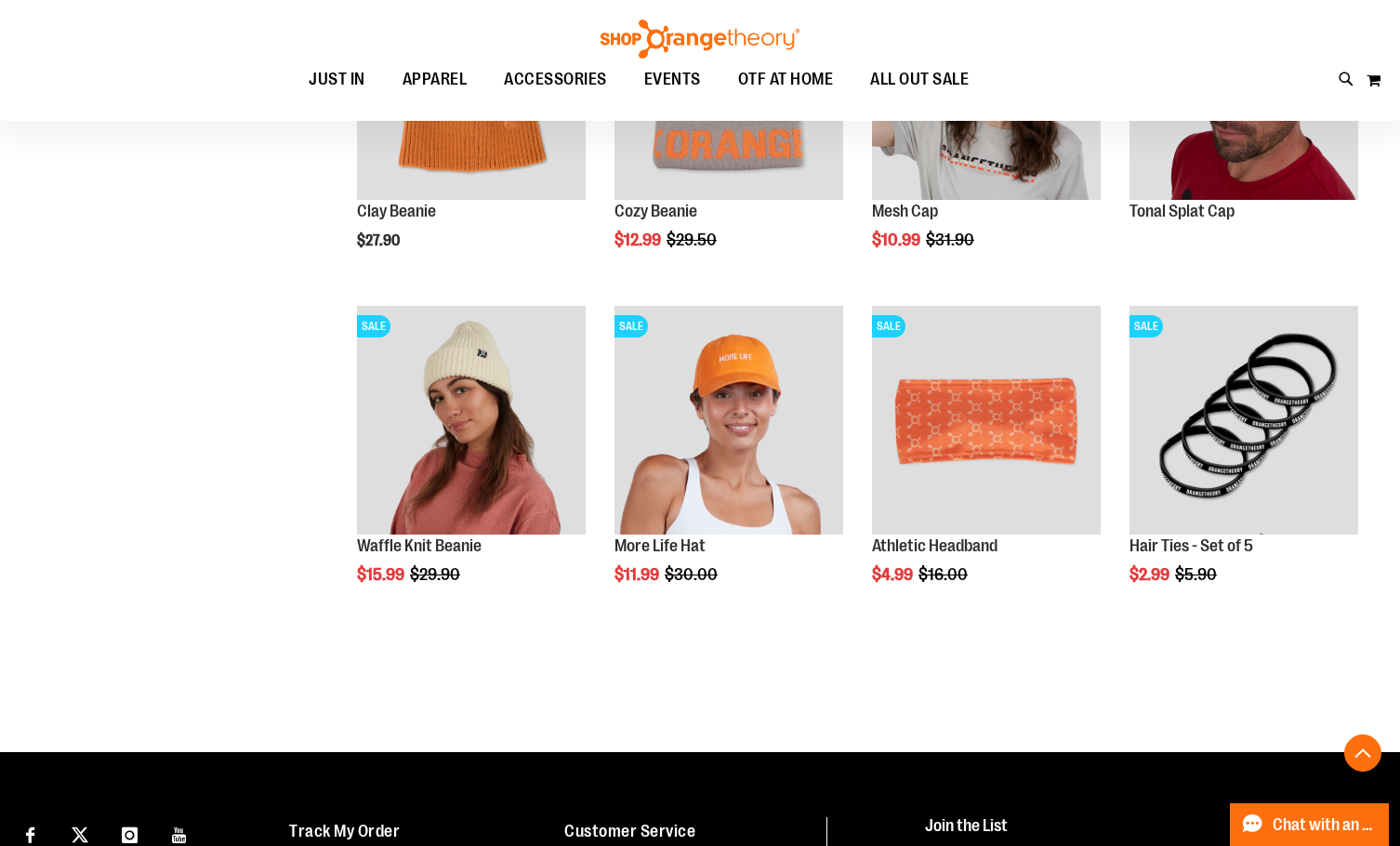
scroll to position [743, 0]
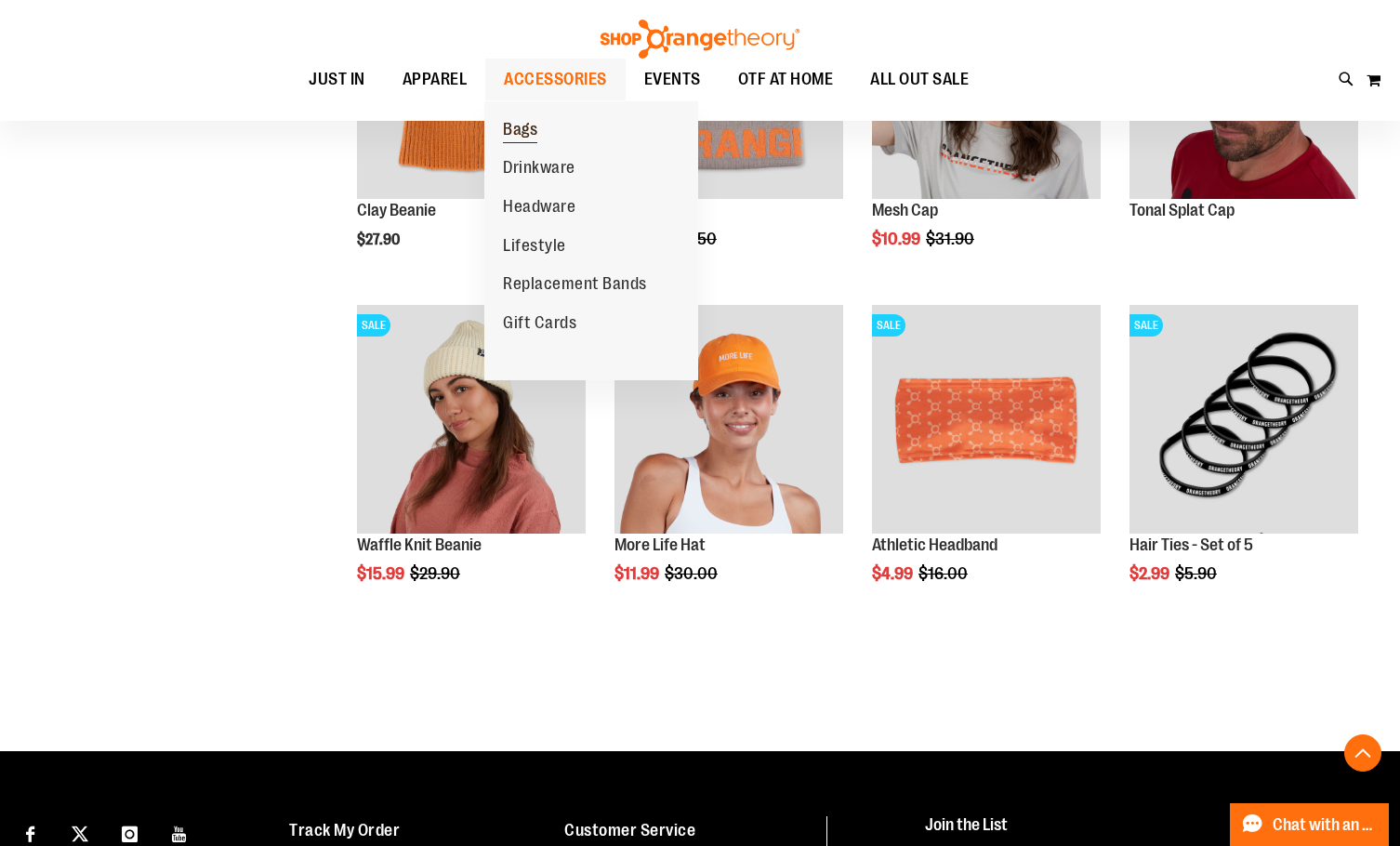
click at [500, 135] on link "Bags" at bounding box center [520, 130] width 71 height 39
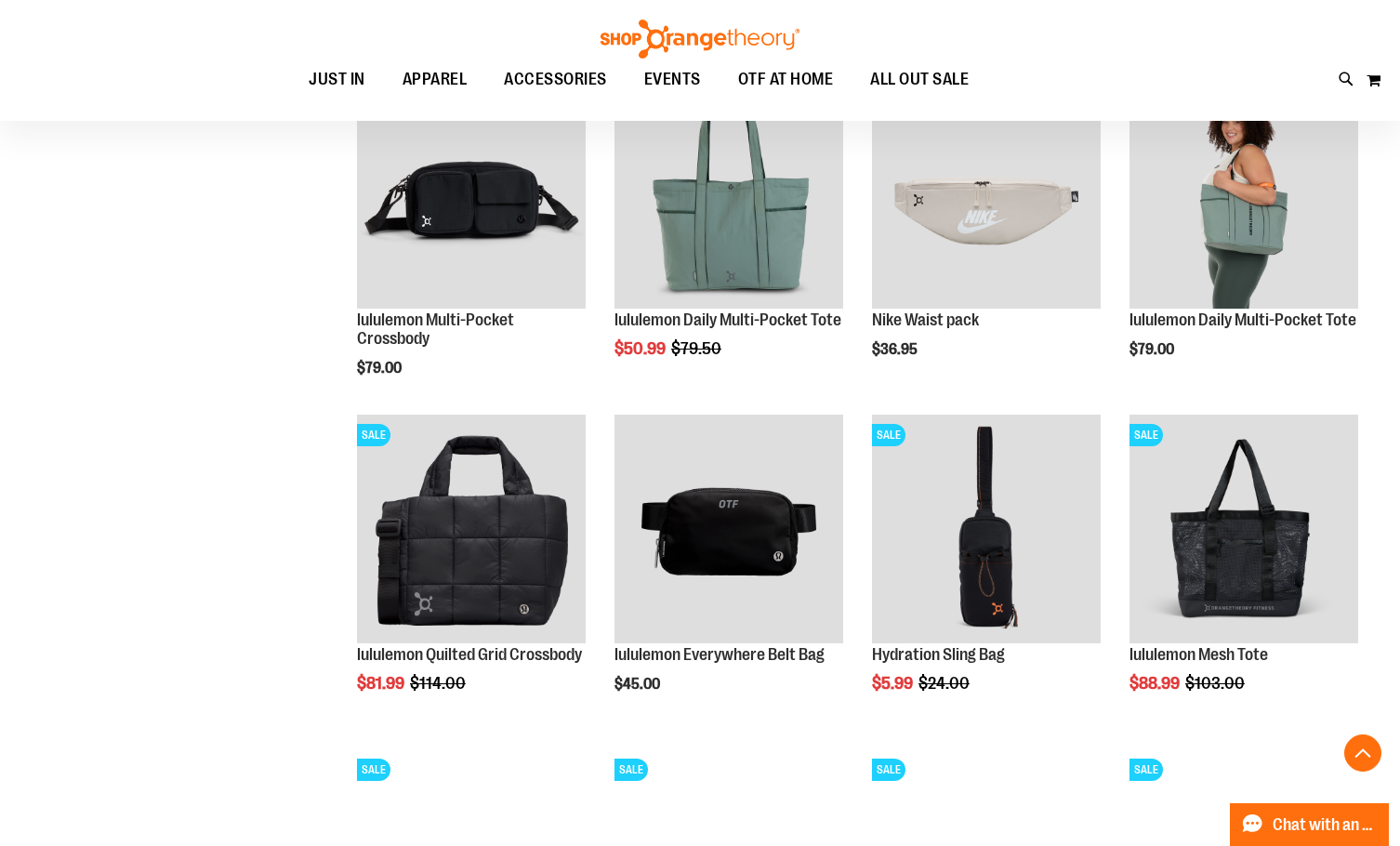
scroll to position [510, 0]
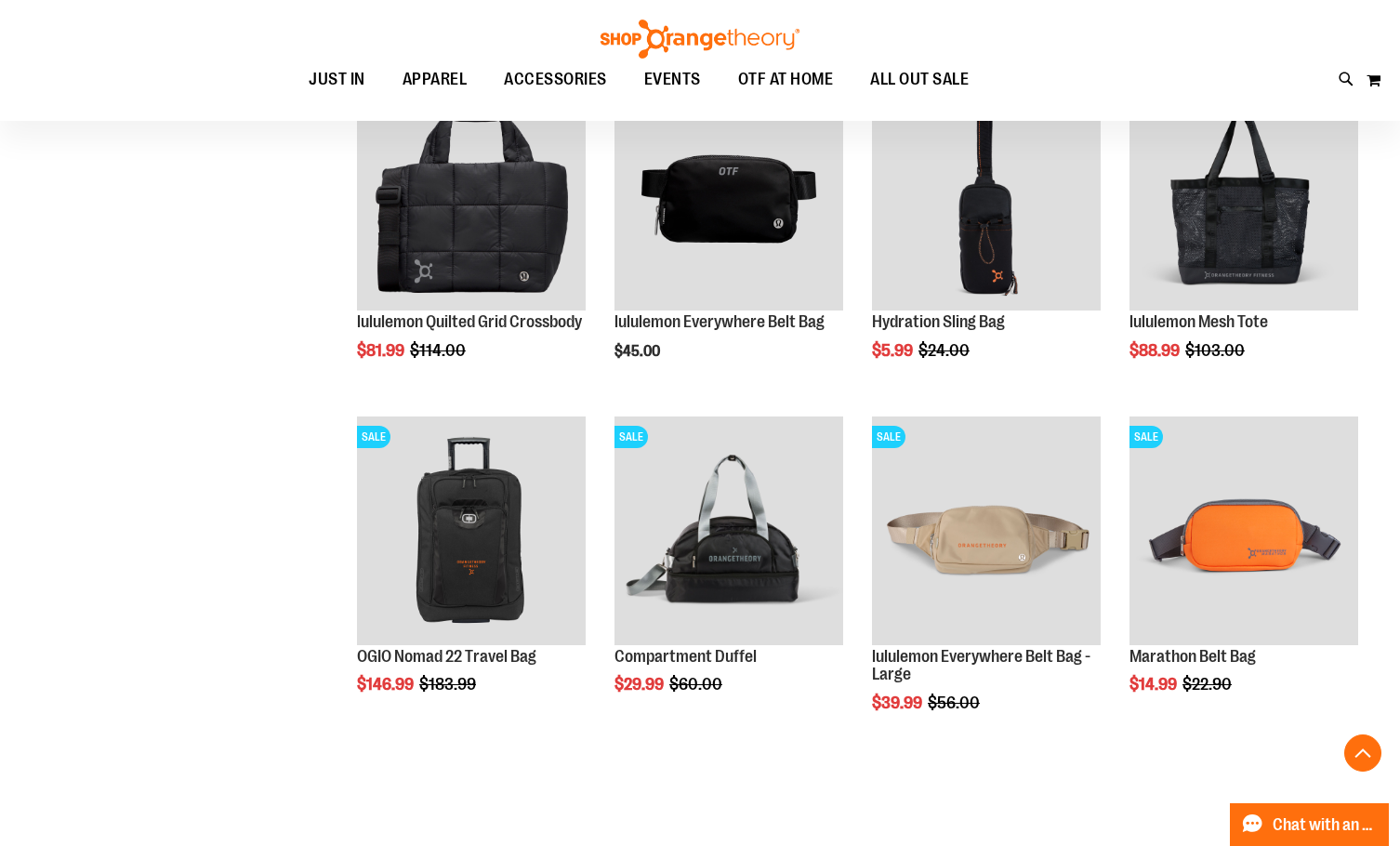
scroll to position [1347, 0]
